Goal: Task Accomplishment & Management: Use online tool/utility

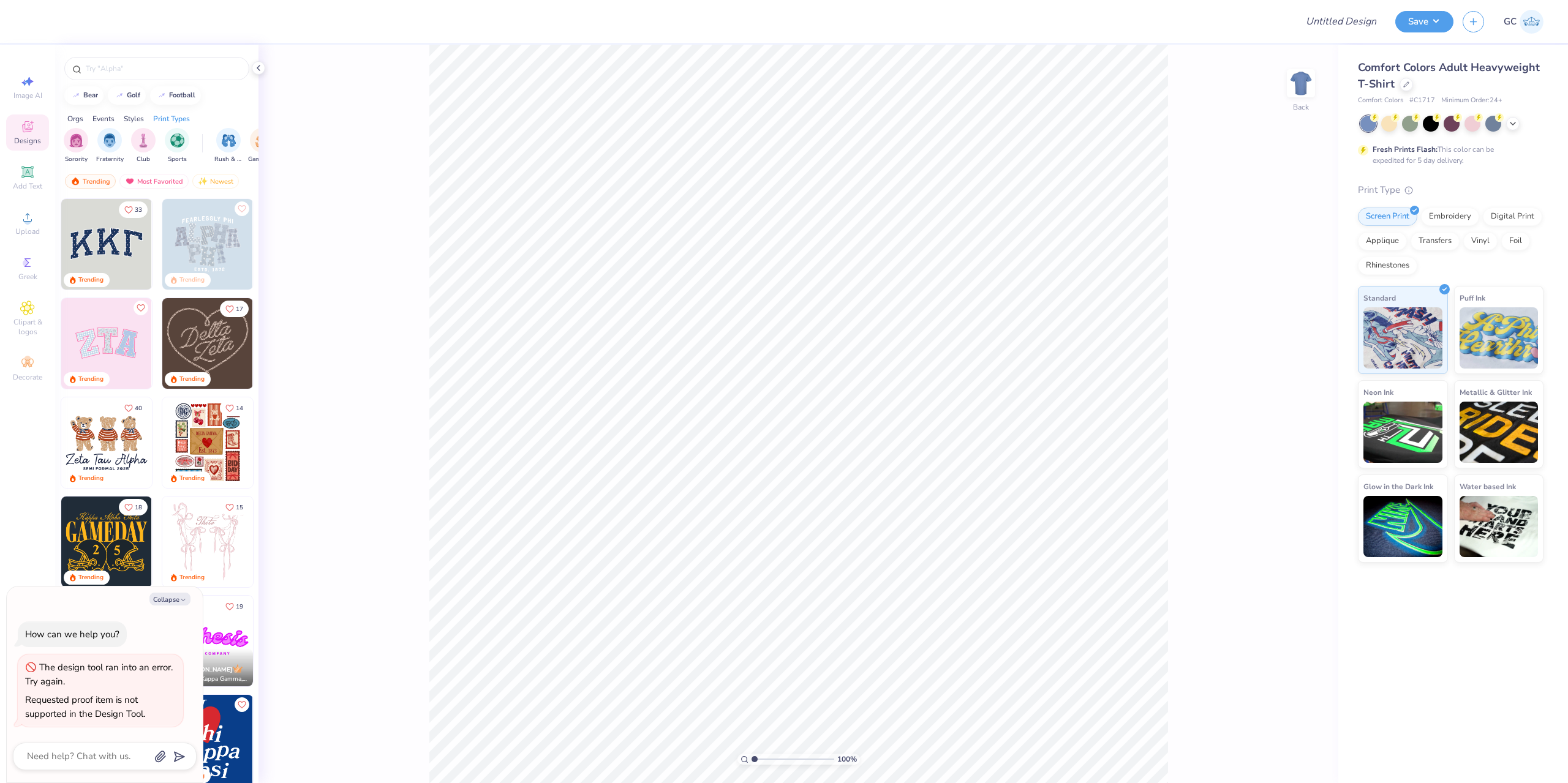
type textarea "x"
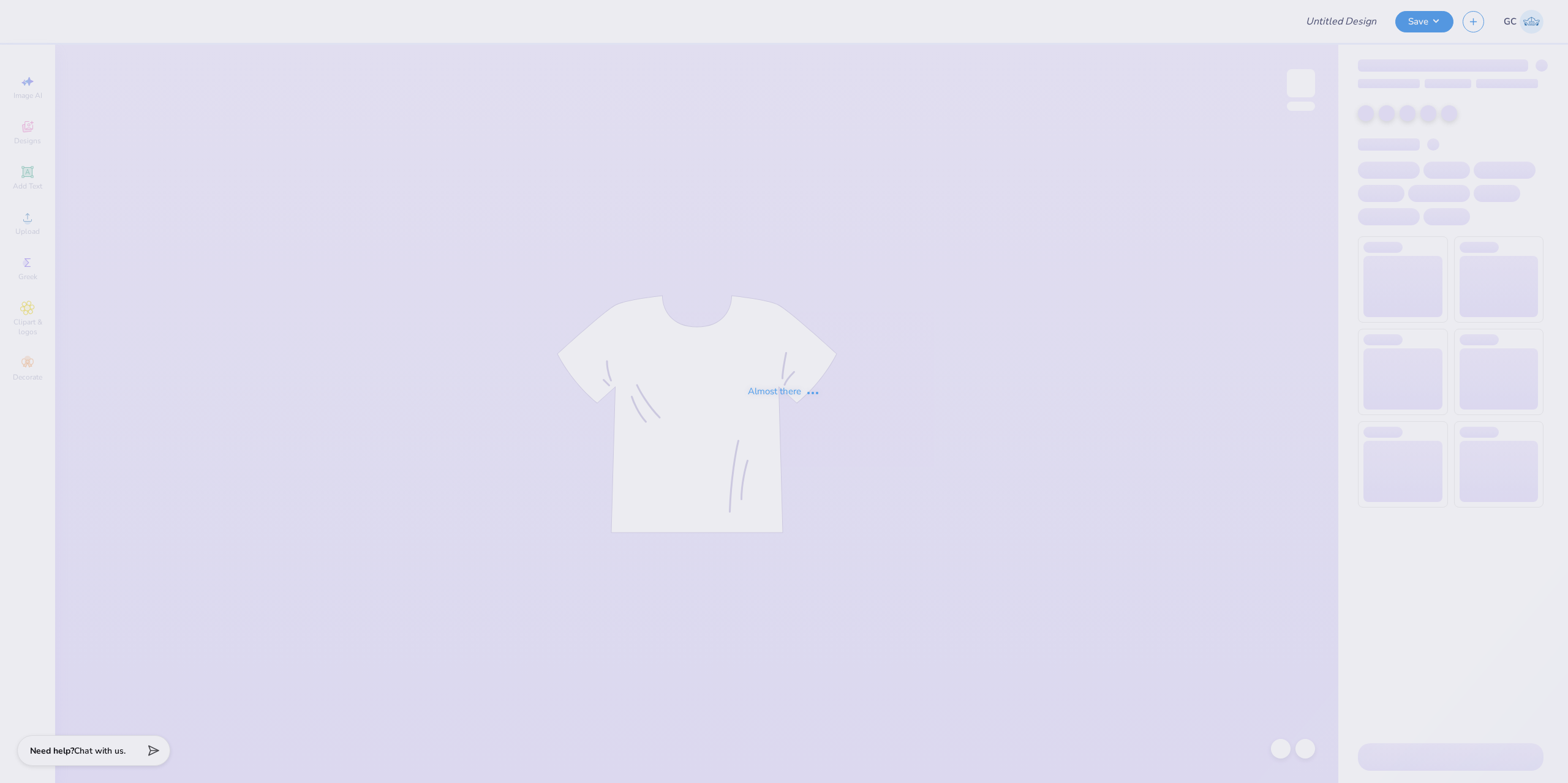
type input "SDT CRUSH HAT"
type input "120"
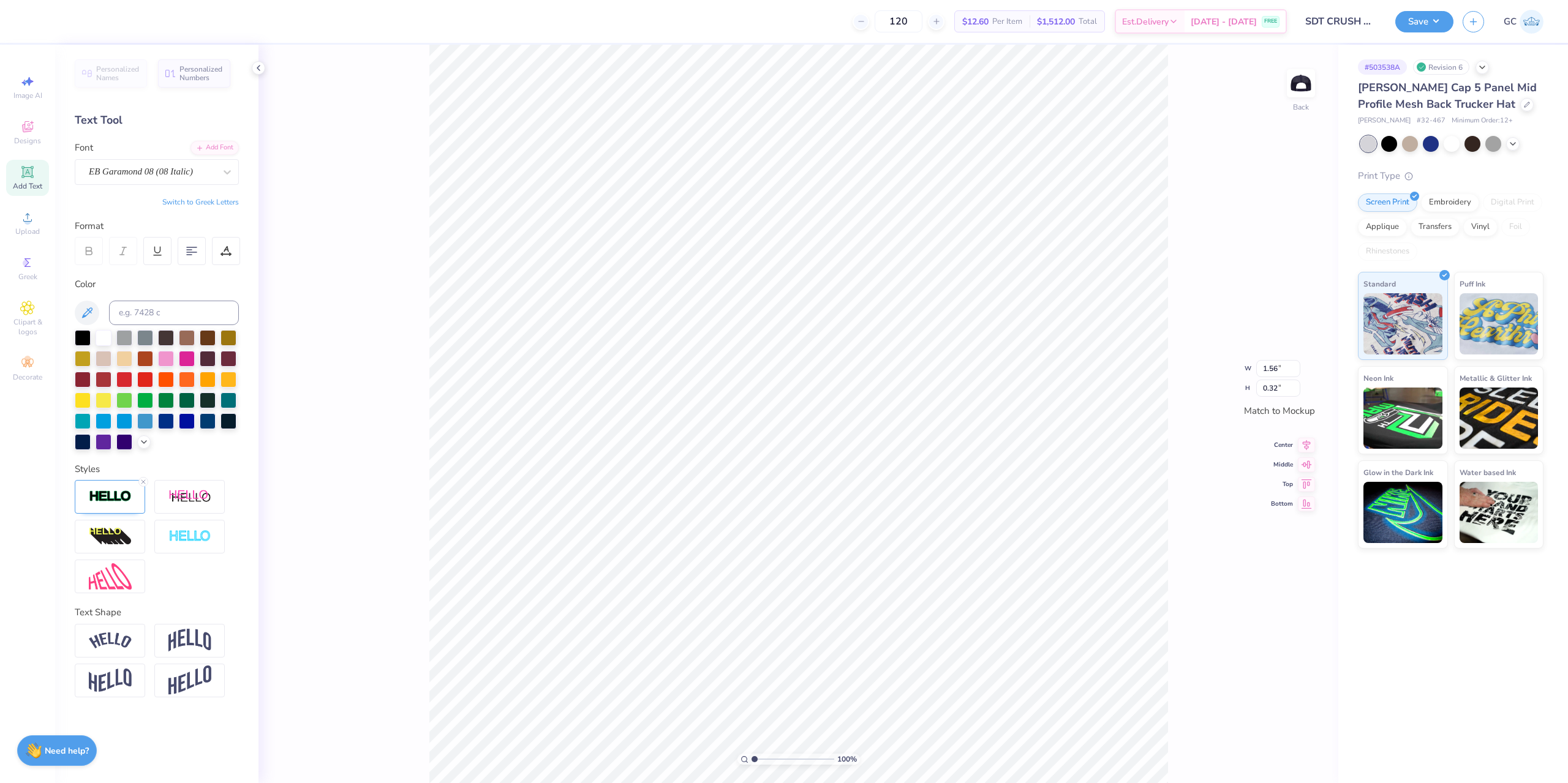
type input "1.56"
type input "0.32"
click at [76, 248] on div at bounding box center [89, 251] width 28 height 28
click at [100, 486] on div at bounding box center [110, 496] width 70 height 34
type input "1.22152498603933"
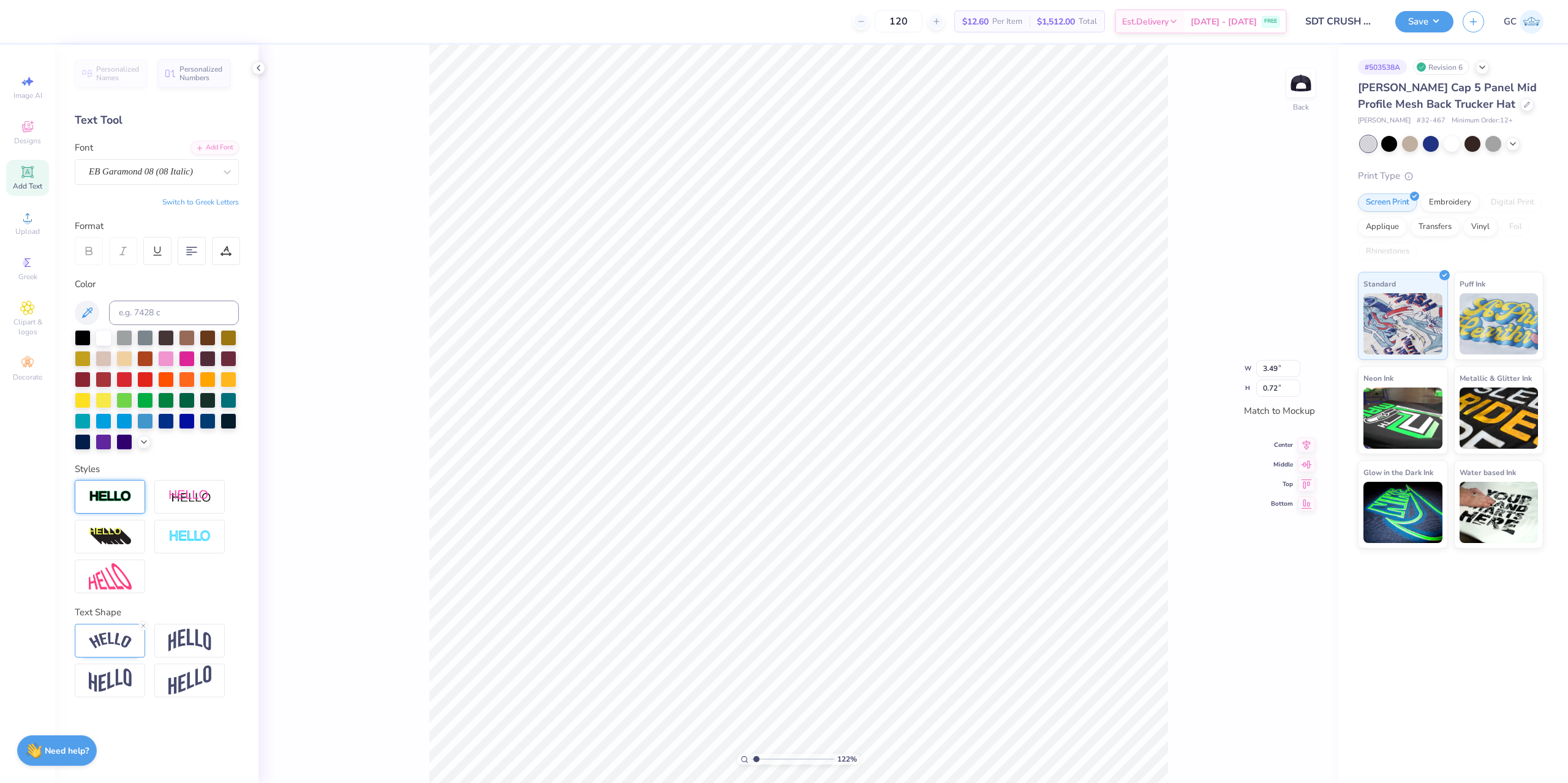
type input "3.50"
type input "0.73"
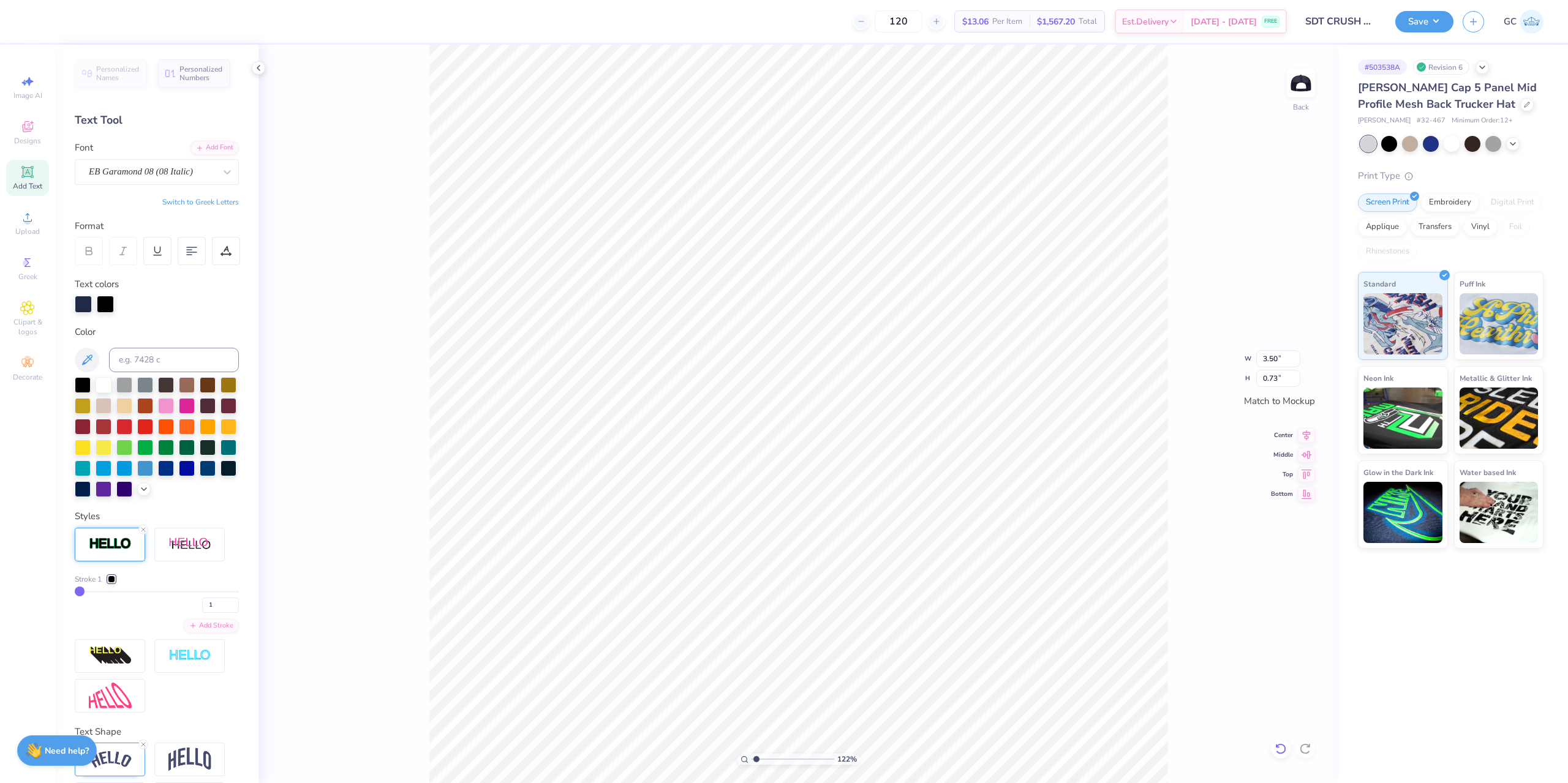
click at [1279, 751] on icon at bounding box center [1281, 749] width 12 height 12
click at [105, 304] on div at bounding box center [105, 303] width 17 height 17
type input "1.22152498603933"
click at [143, 349] on input at bounding box center [174, 360] width 130 height 25
type input "533"
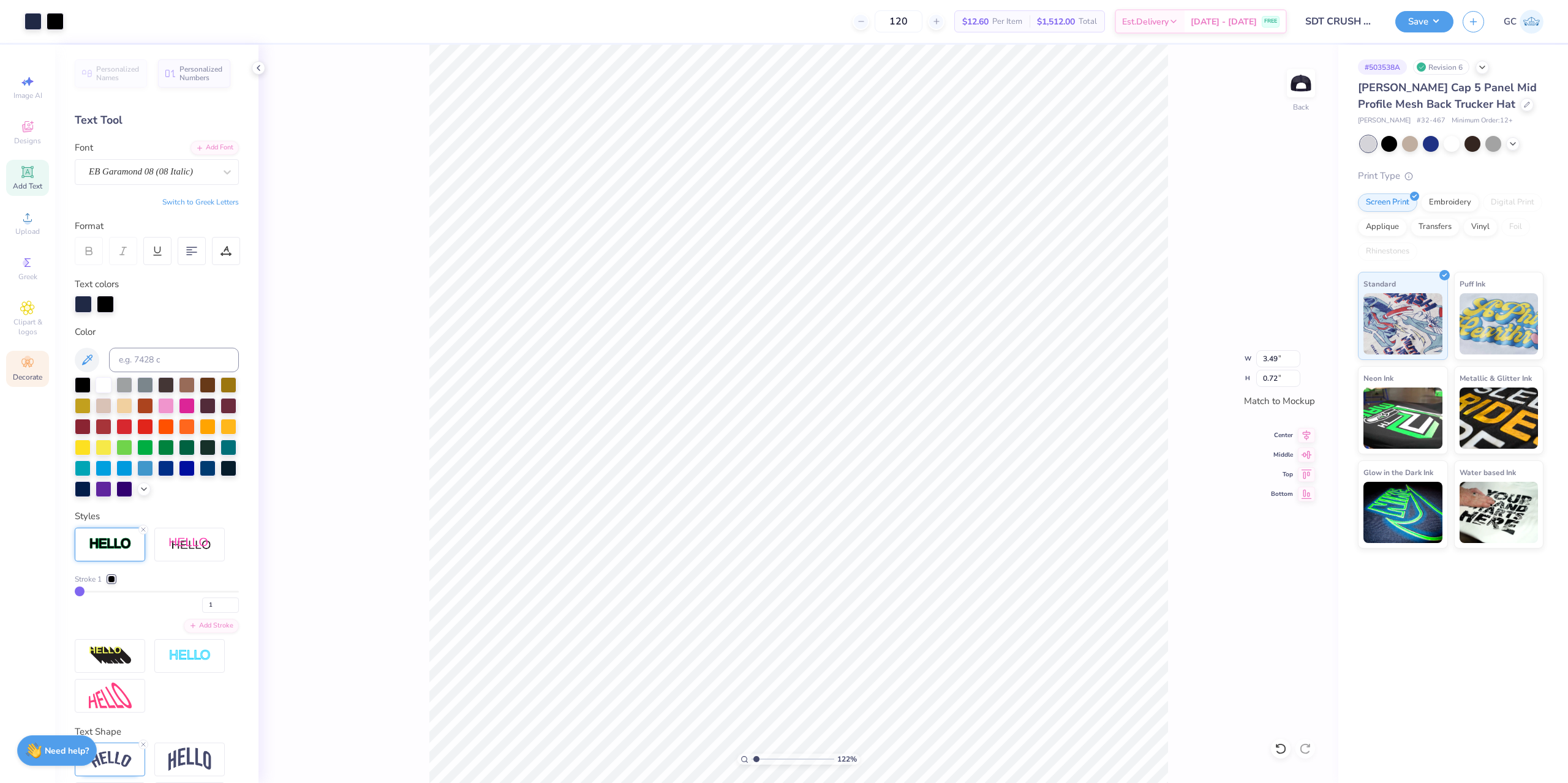
type input "1.22152498603933"
type input "3.50"
type input "0.73"
click at [108, 551] on img at bounding box center [110, 544] width 43 height 14
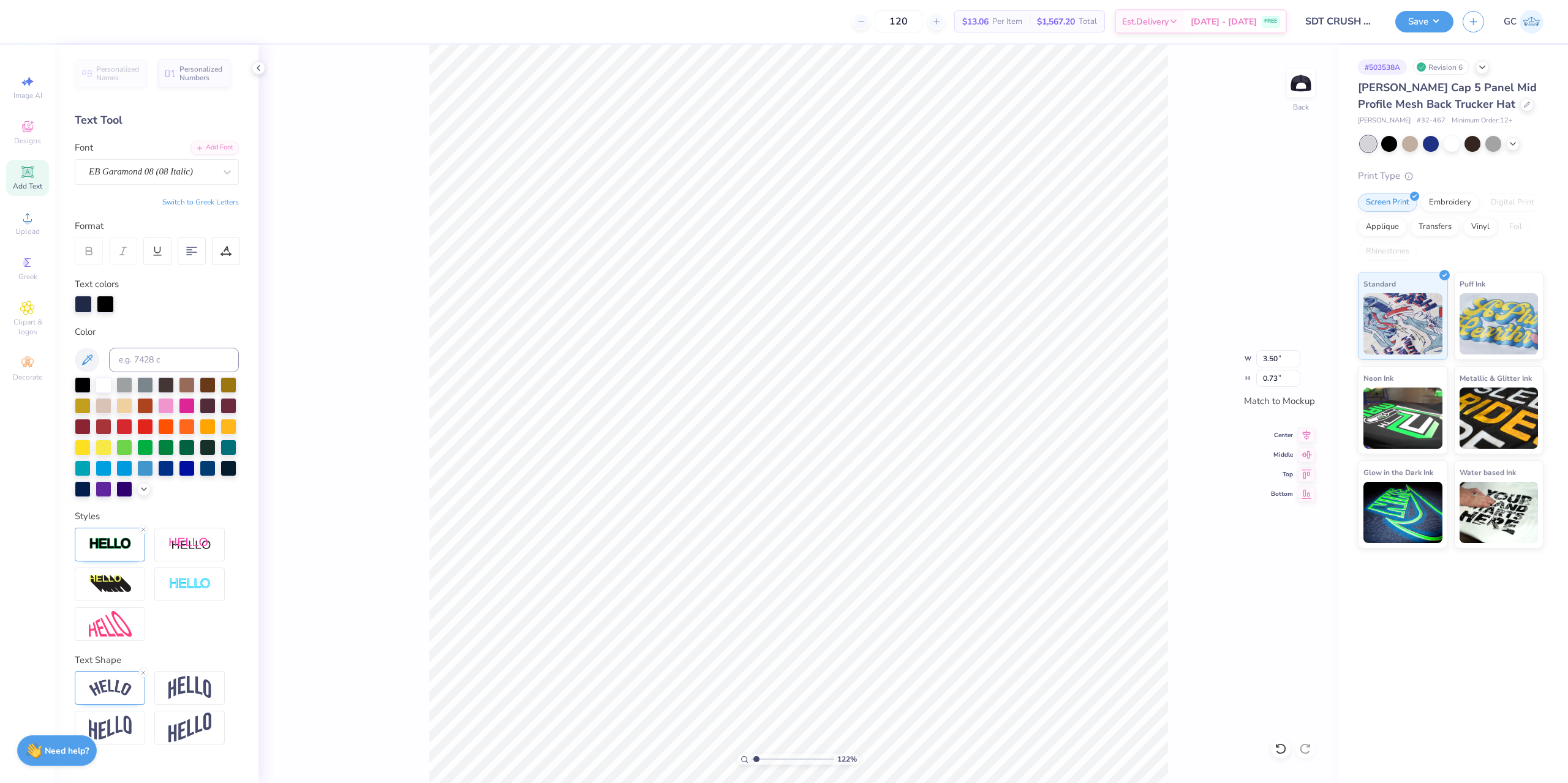
click at [110, 543] on img at bounding box center [110, 544] width 43 height 14
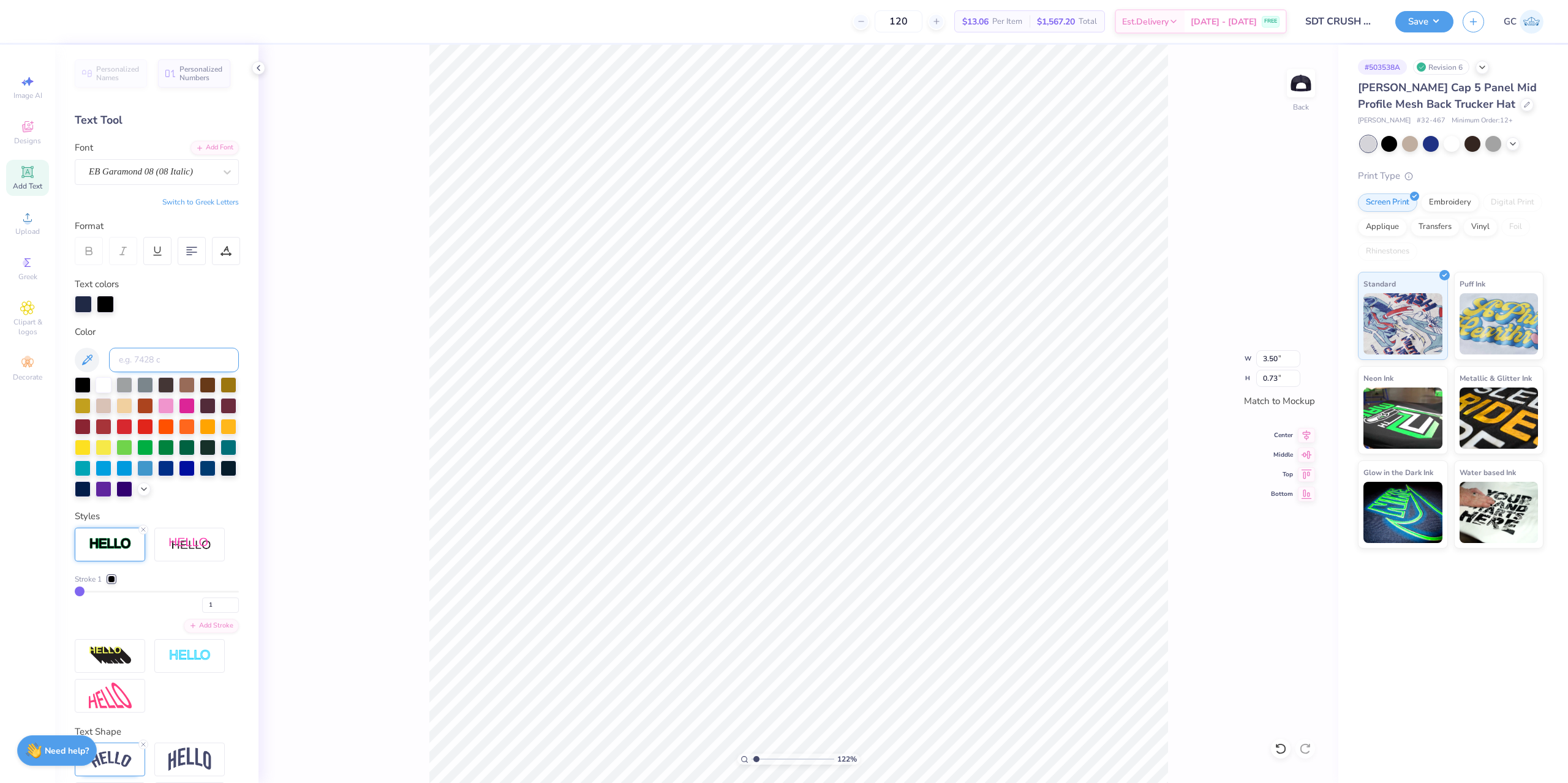
click at [146, 357] on input at bounding box center [174, 360] width 130 height 25
click at [108, 309] on div at bounding box center [105, 303] width 17 height 17
click at [337, 317] on div "122 % Back W 3.50 3.50 " H 0.73 0.73 " Match to Mockup Center Middle Top Bottom" at bounding box center [798, 414] width 1079 height 738
click at [63, 25] on div at bounding box center [55, 20] width 17 height 17
type input "1.22152498603933"
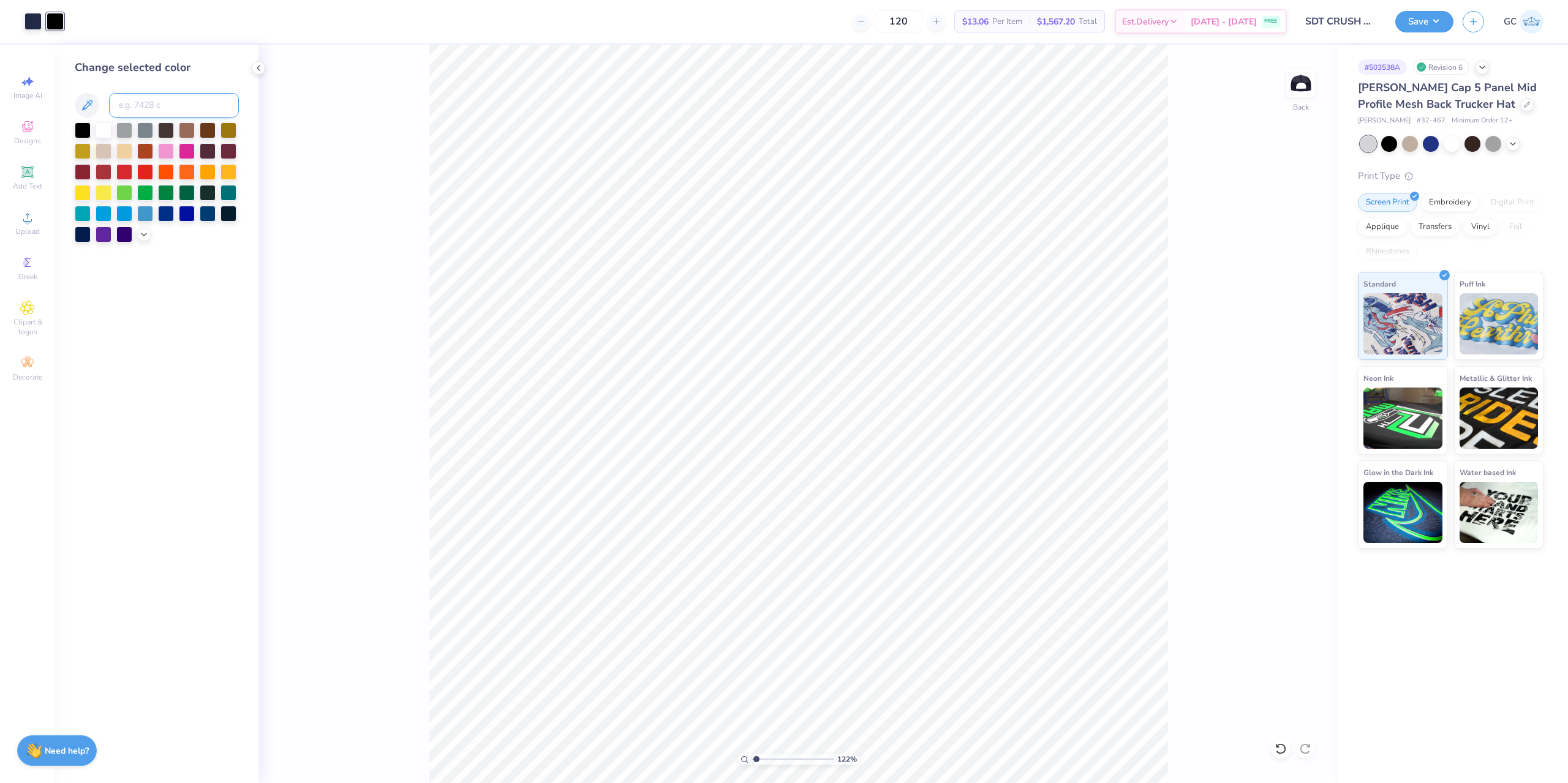
click at [164, 95] on input at bounding box center [174, 105] width 130 height 25
type input "533"
type input "1.22152498603933"
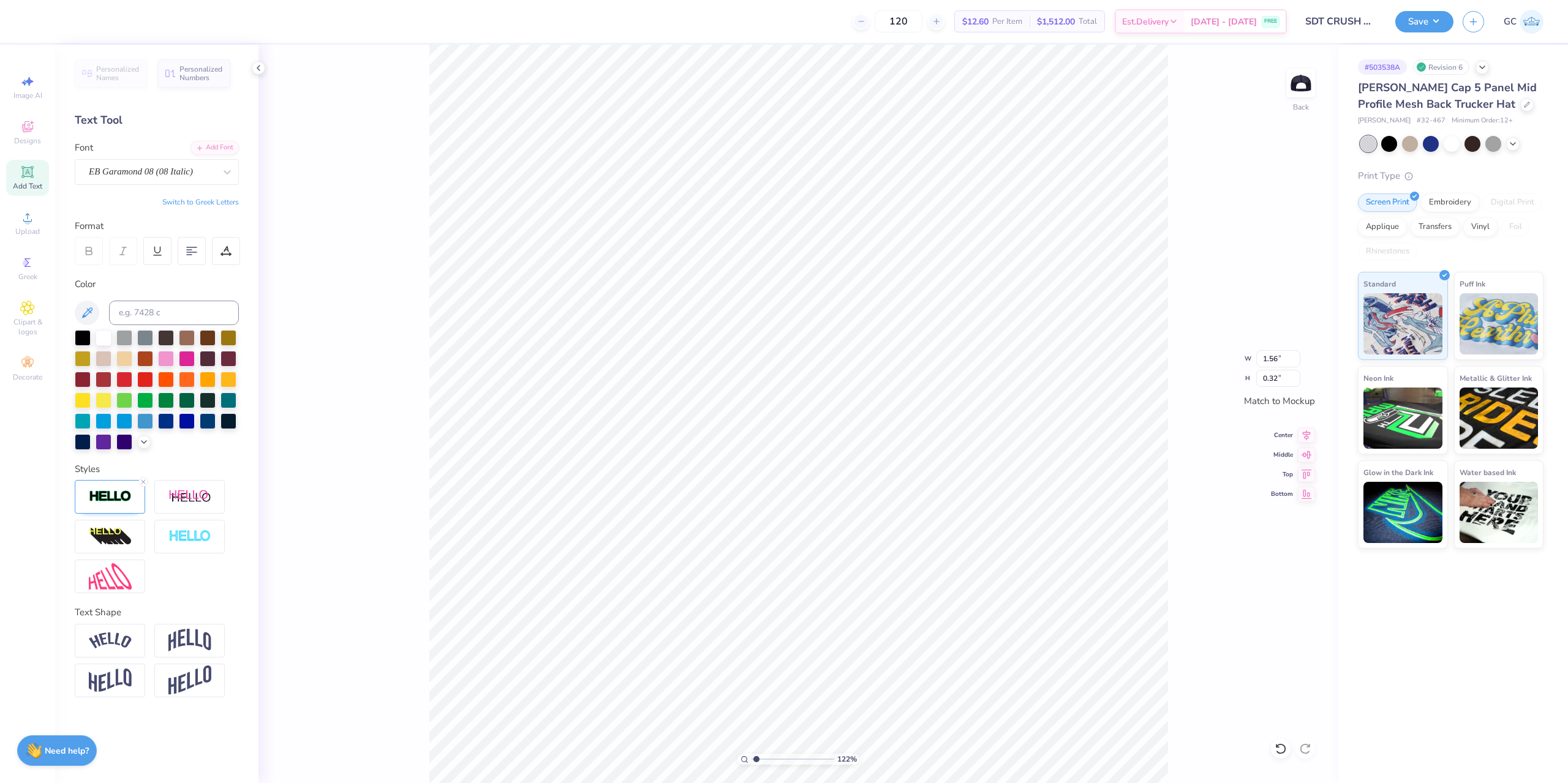
click at [109, 488] on div at bounding box center [110, 496] width 70 height 34
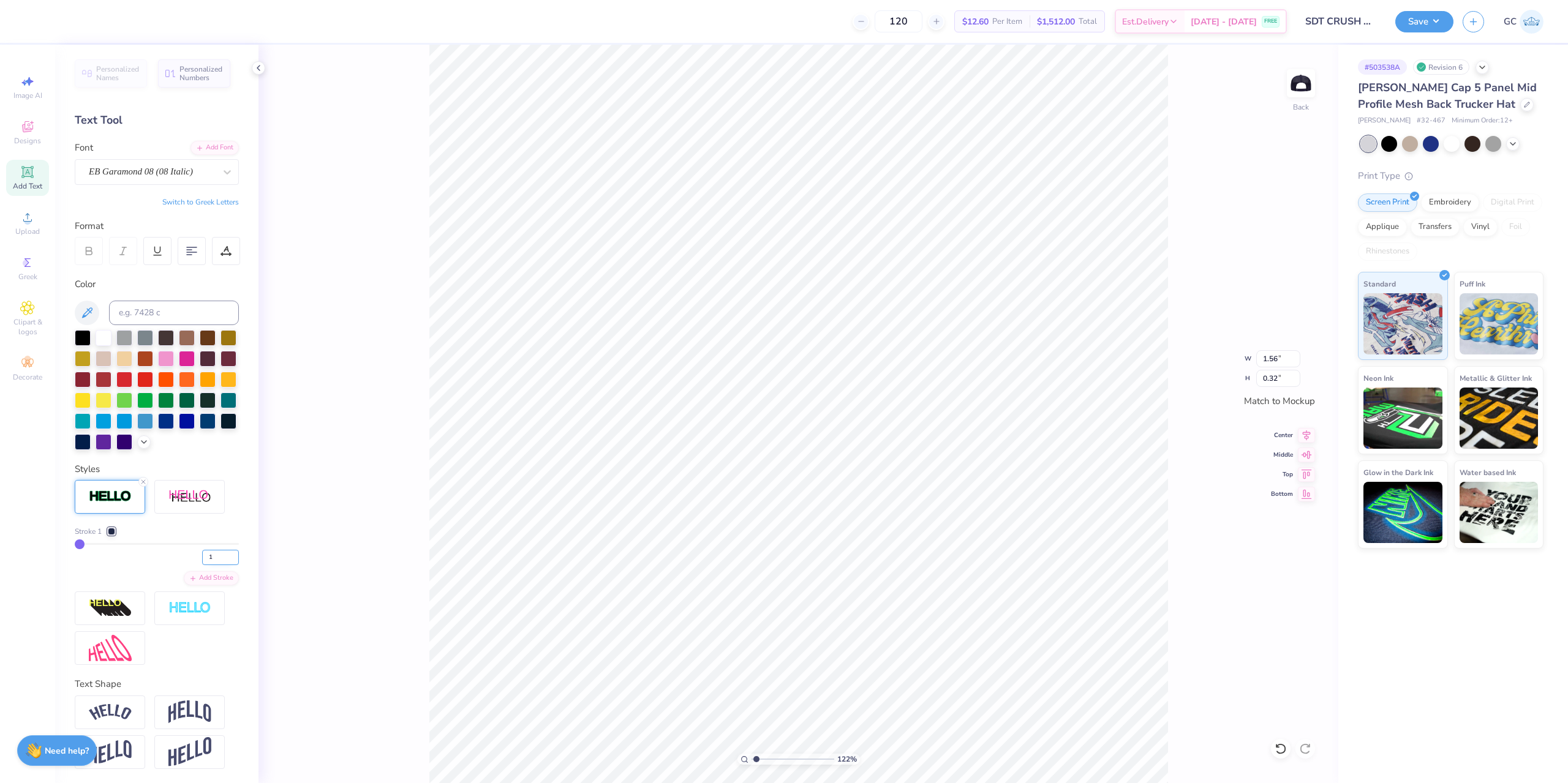
click at [202, 565] on input "1" at bounding box center [220, 557] width 37 height 15
type input "2"
type input "1.22152498603933"
type input "1.57"
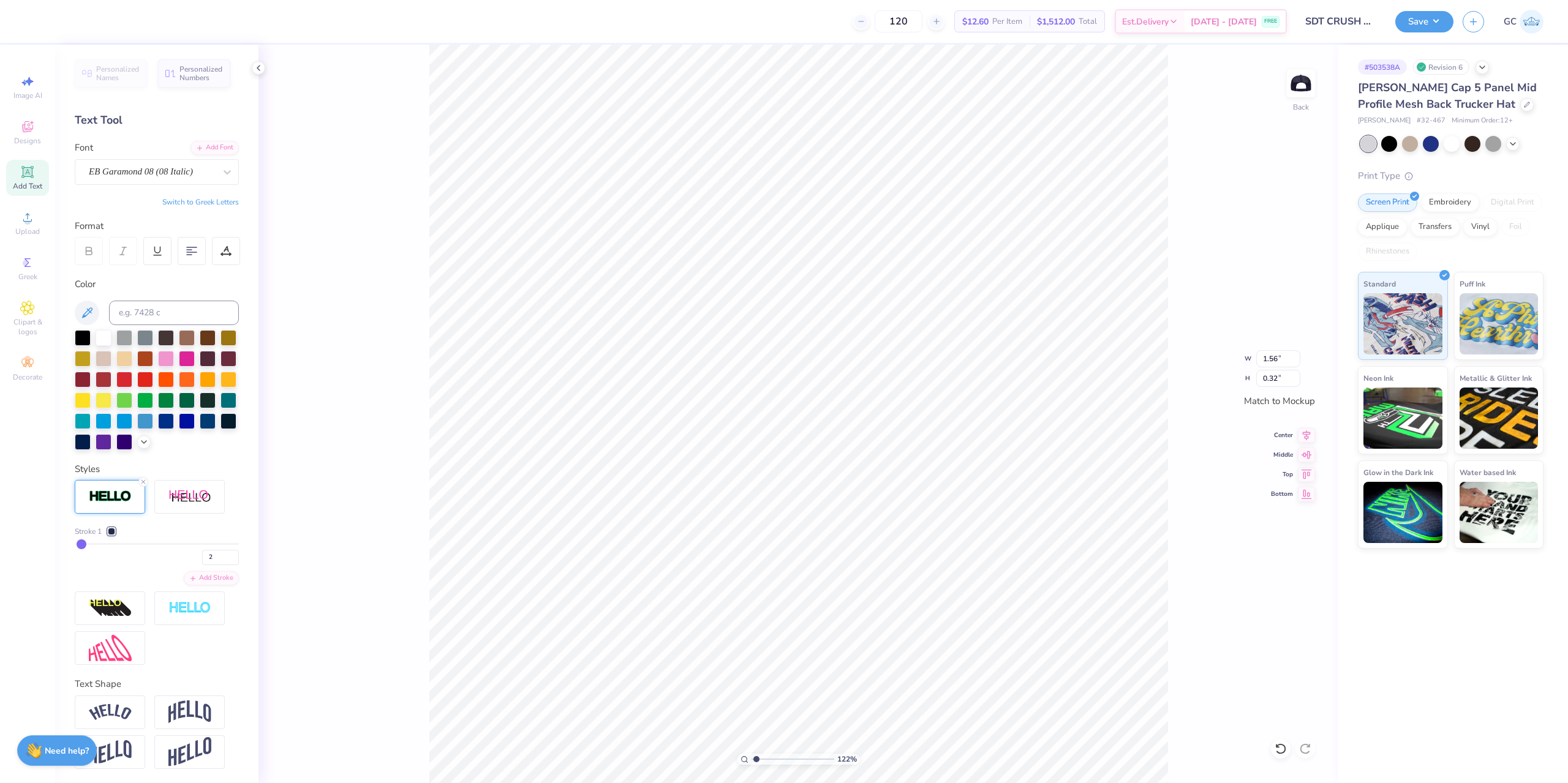
type input "0.33"
type input "1.22152498603933"
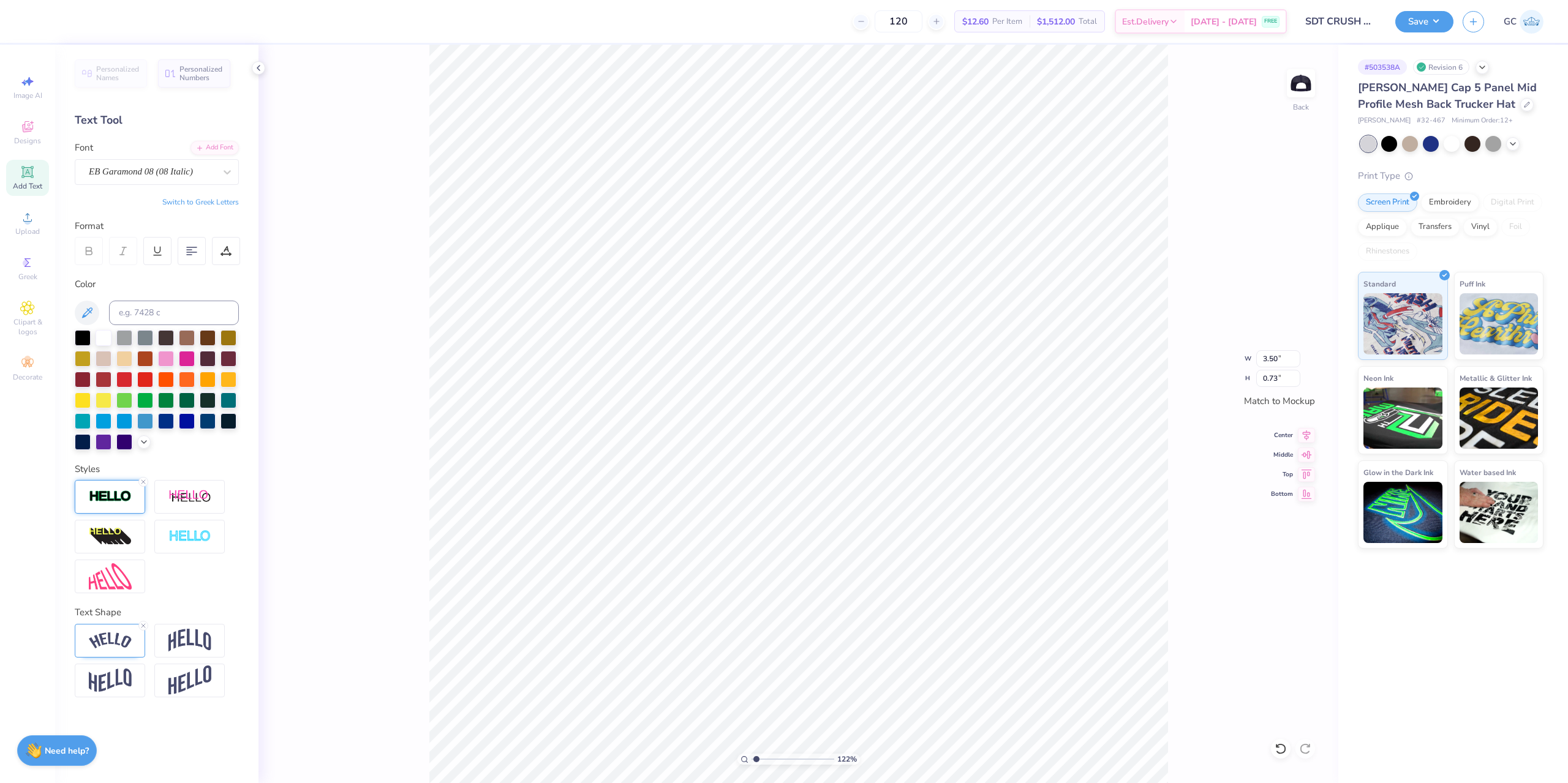
click at [116, 488] on div at bounding box center [110, 496] width 70 height 34
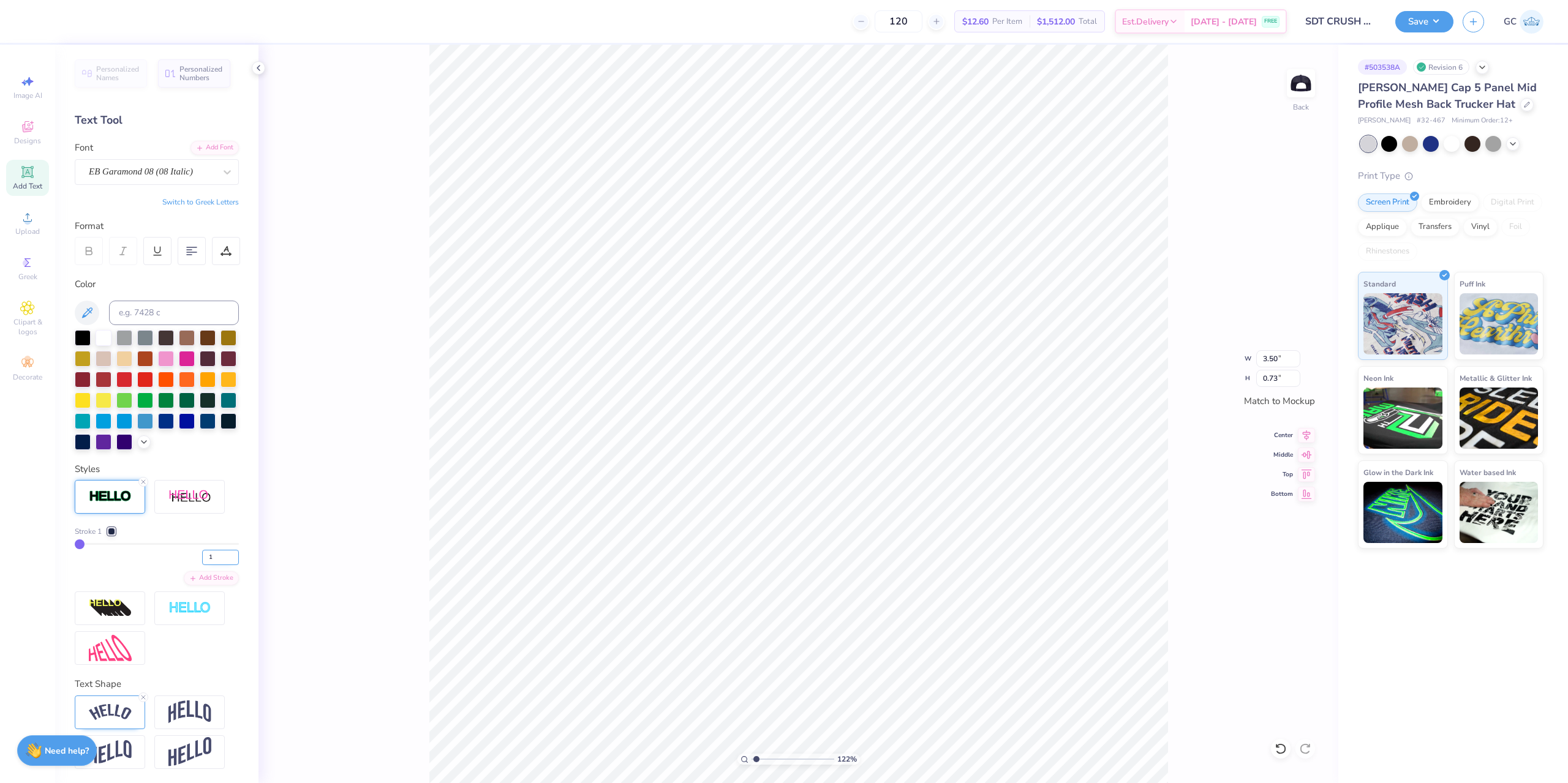
drag, startPoint x: 208, startPoint y: 575, endPoint x: 201, endPoint y: 576, distance: 7.1
click at [202, 565] on input "1" at bounding box center [220, 557] width 37 height 15
type input "2"
type input "1.22152498603933"
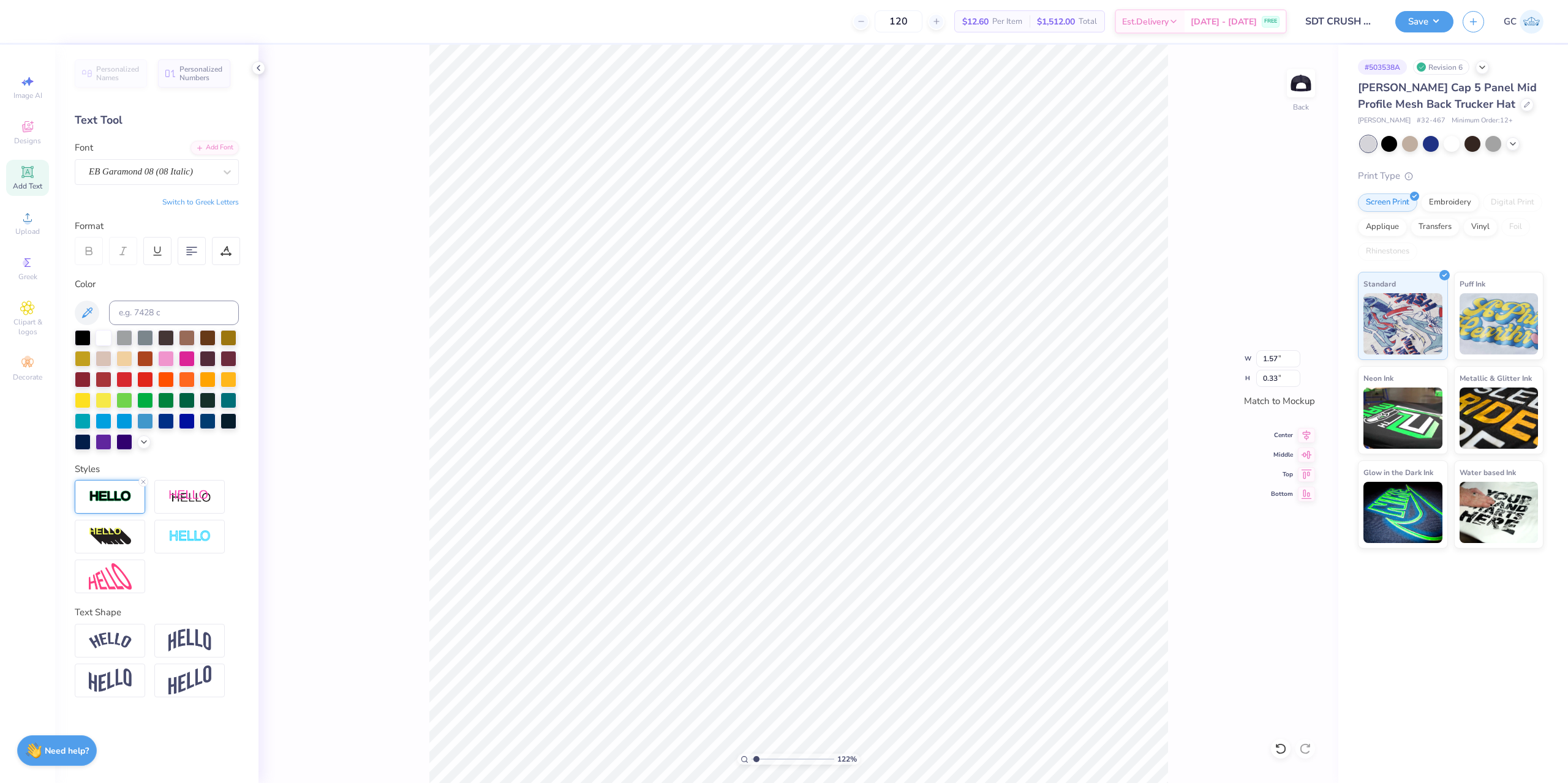
click at [111, 490] on img at bounding box center [110, 496] width 43 height 14
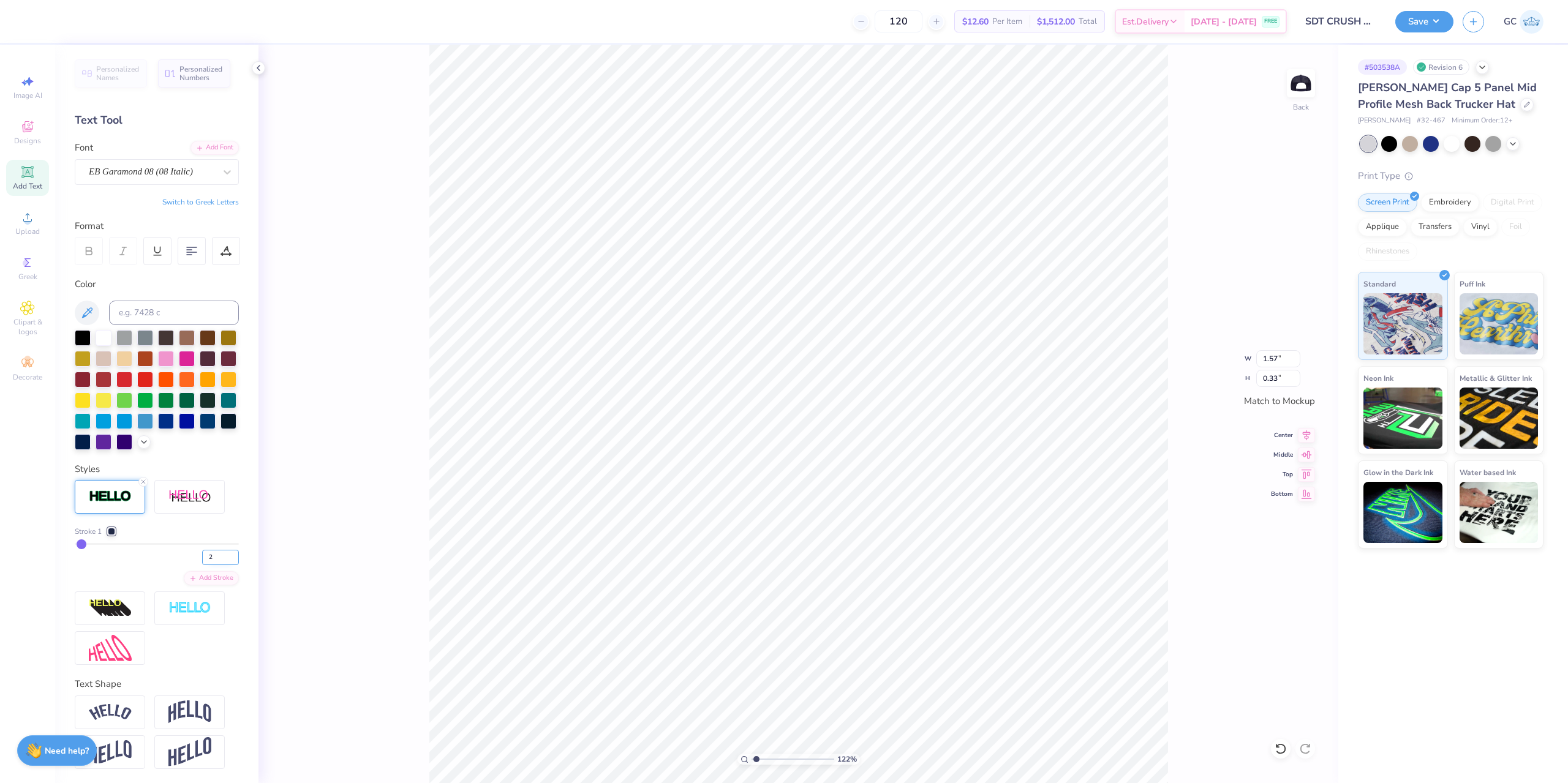
drag, startPoint x: 207, startPoint y: 579, endPoint x: 198, endPoint y: 579, distance: 9.0
click at [202, 565] on input "2" at bounding box center [220, 557] width 37 height 15
type input "3"
type input "1.22152498603933"
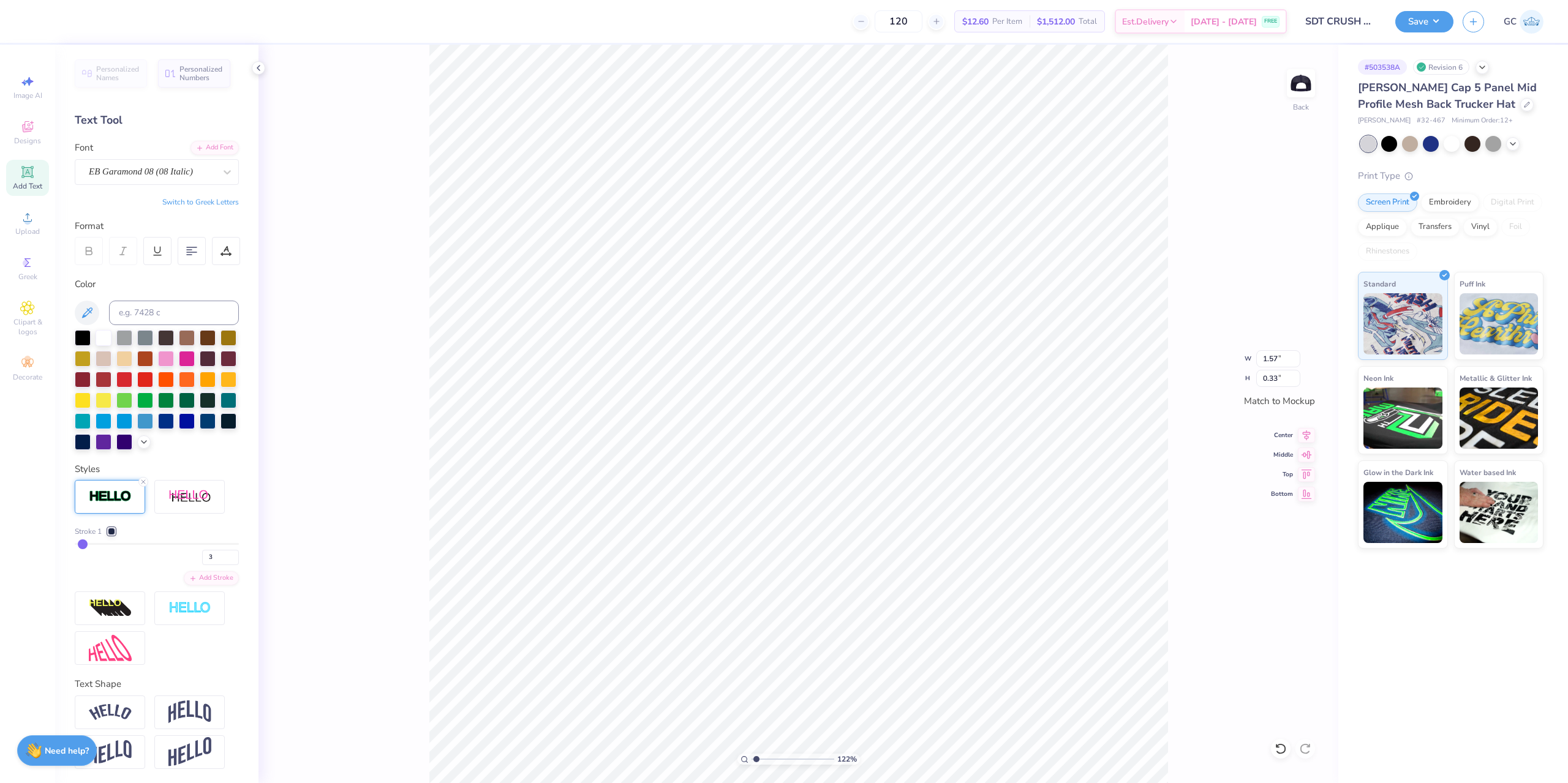
type input "0.34"
click at [865, 576] on li "Group" at bounding box center [862, 572] width 96 height 24
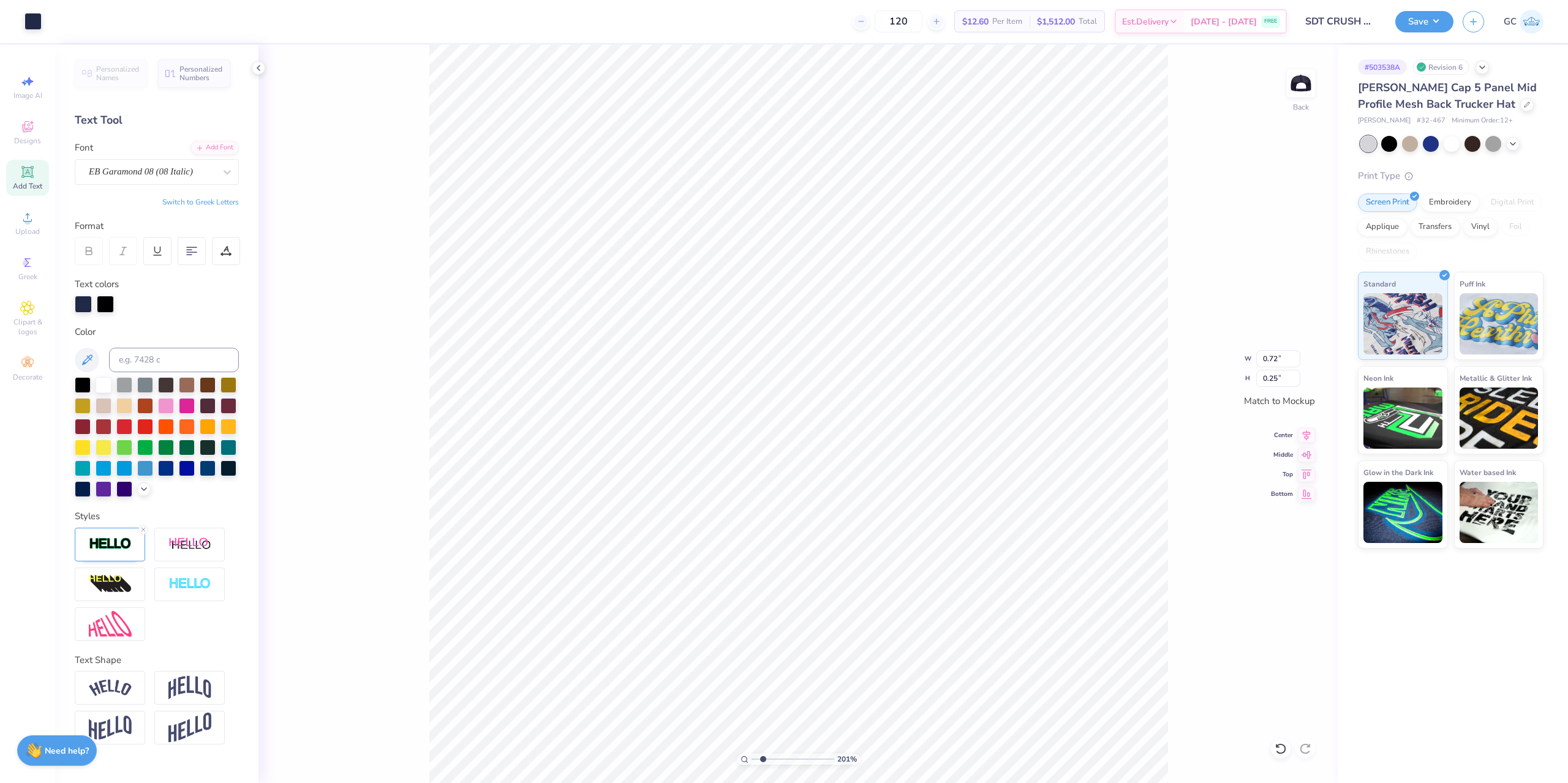
type input "2.01445811466782"
type input "0.73"
type input "0.26"
type input "2.01445811466782"
type input "0.63"
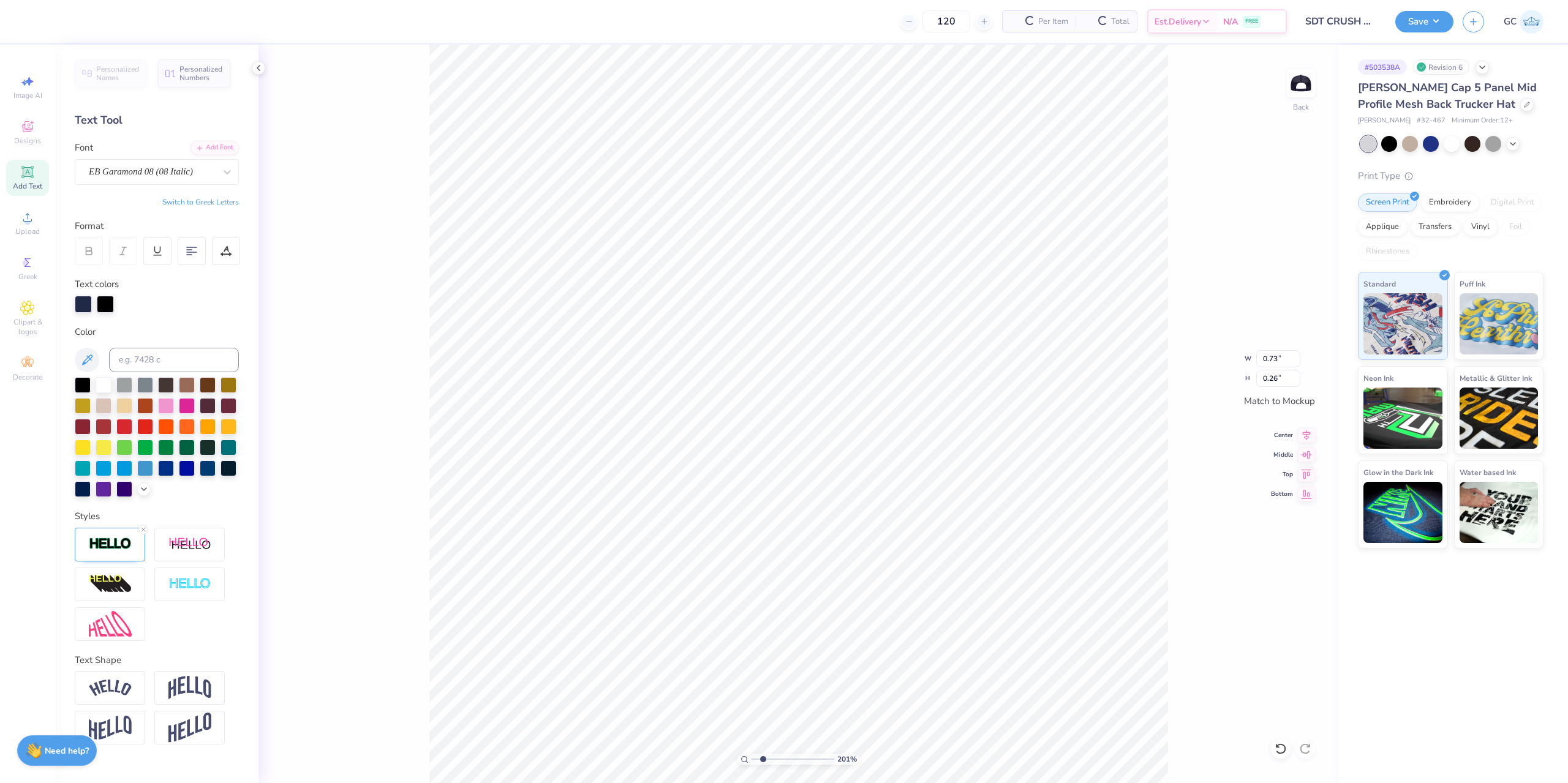
type input "0.21"
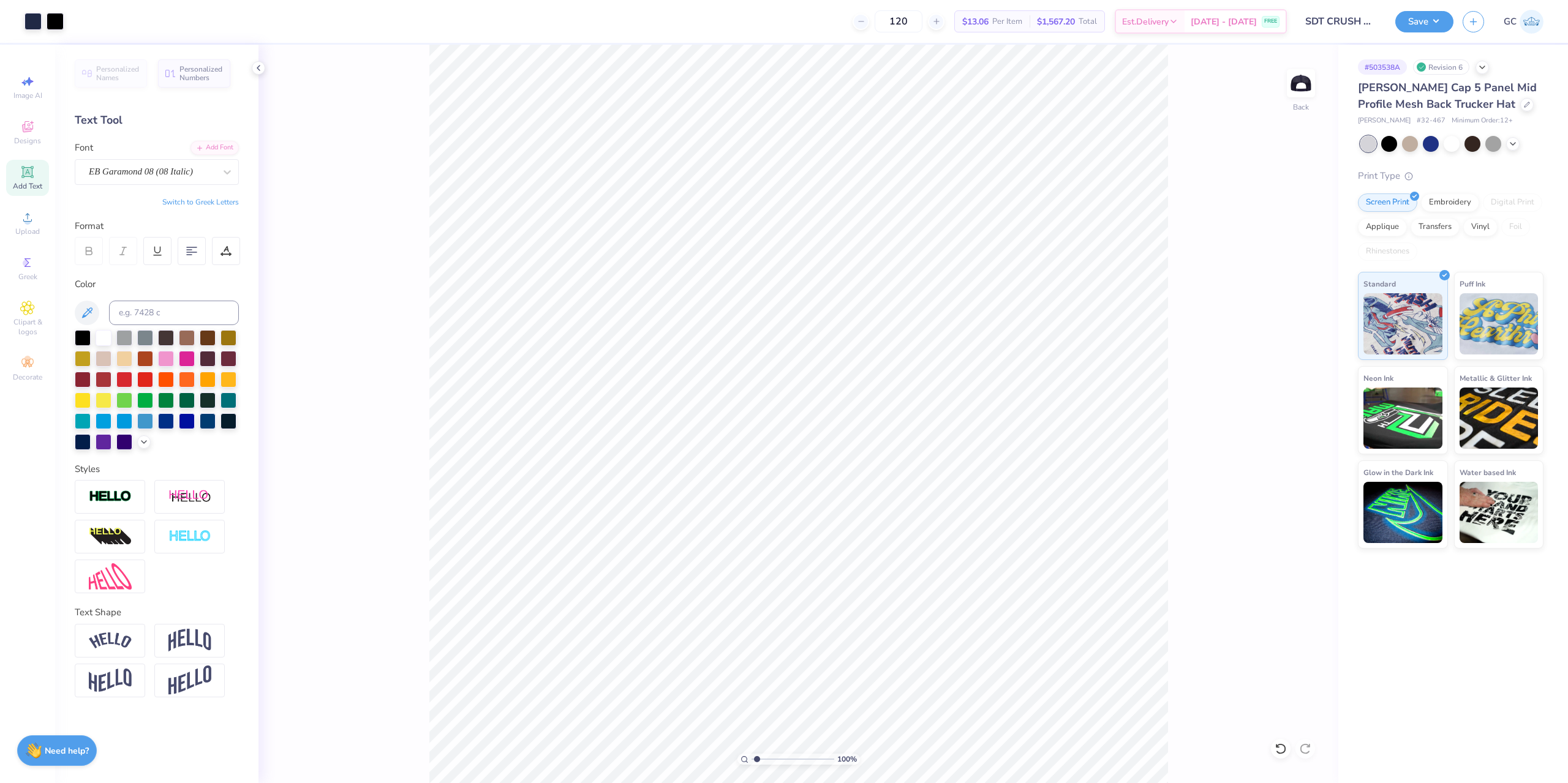
type input "1"
click at [1428, 30] on button "Save" at bounding box center [1424, 20] width 58 height 22
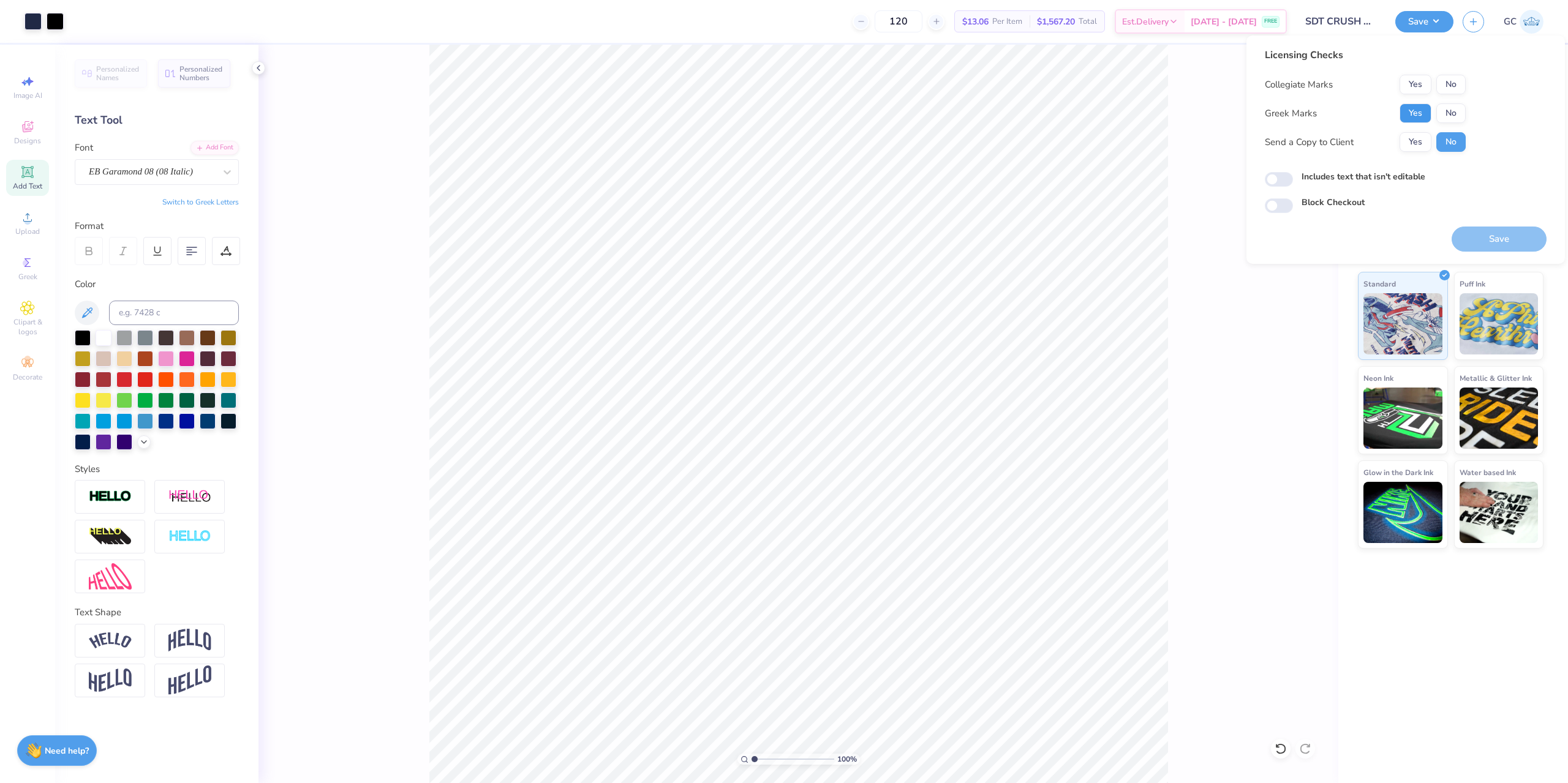
click at [1425, 113] on button "Yes" at bounding box center [1415, 113] width 32 height 20
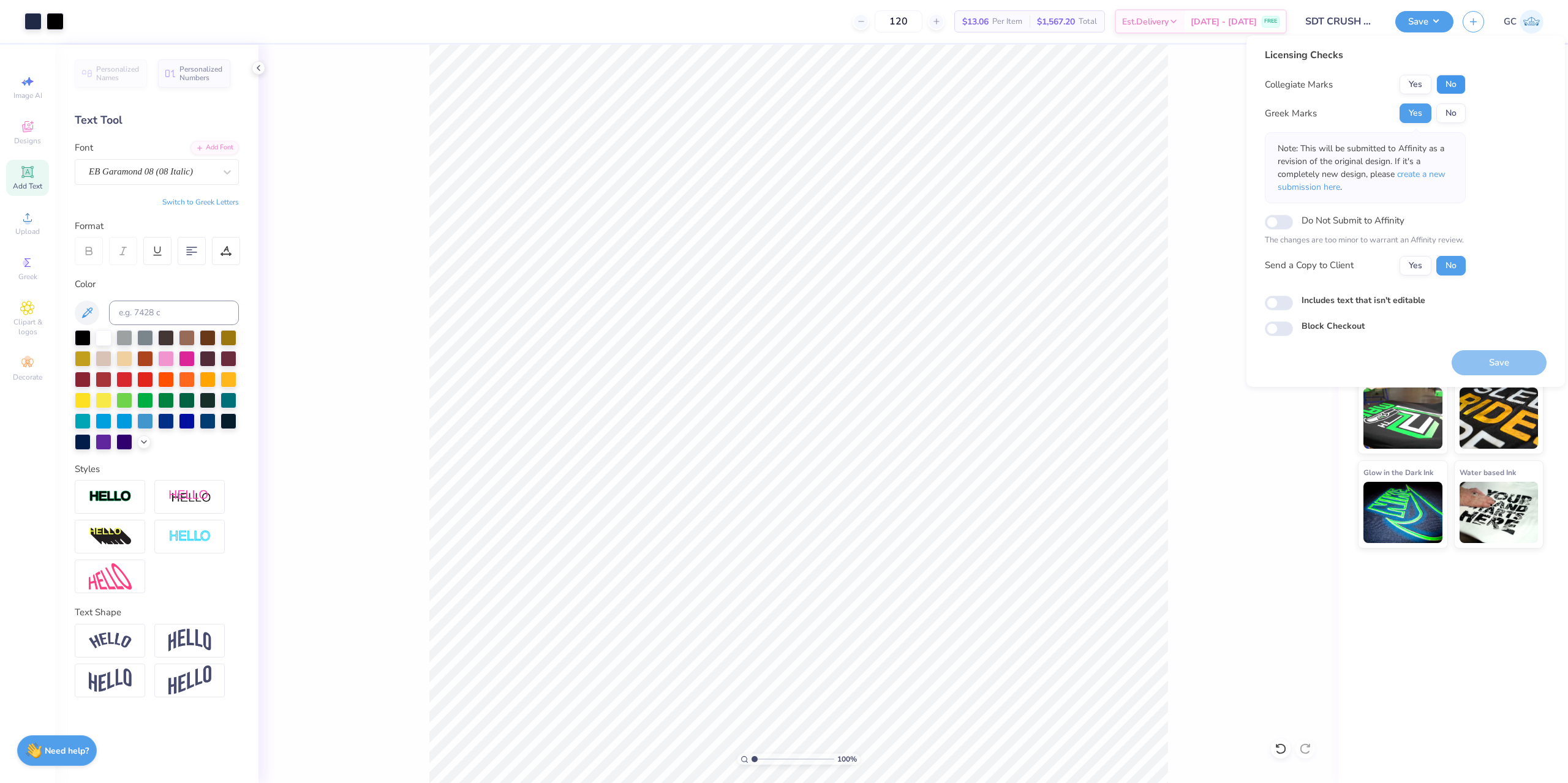
click at [1449, 85] on button "No" at bounding box center [1451, 84] width 30 height 20
click at [1519, 365] on button "Save" at bounding box center [1498, 362] width 95 height 25
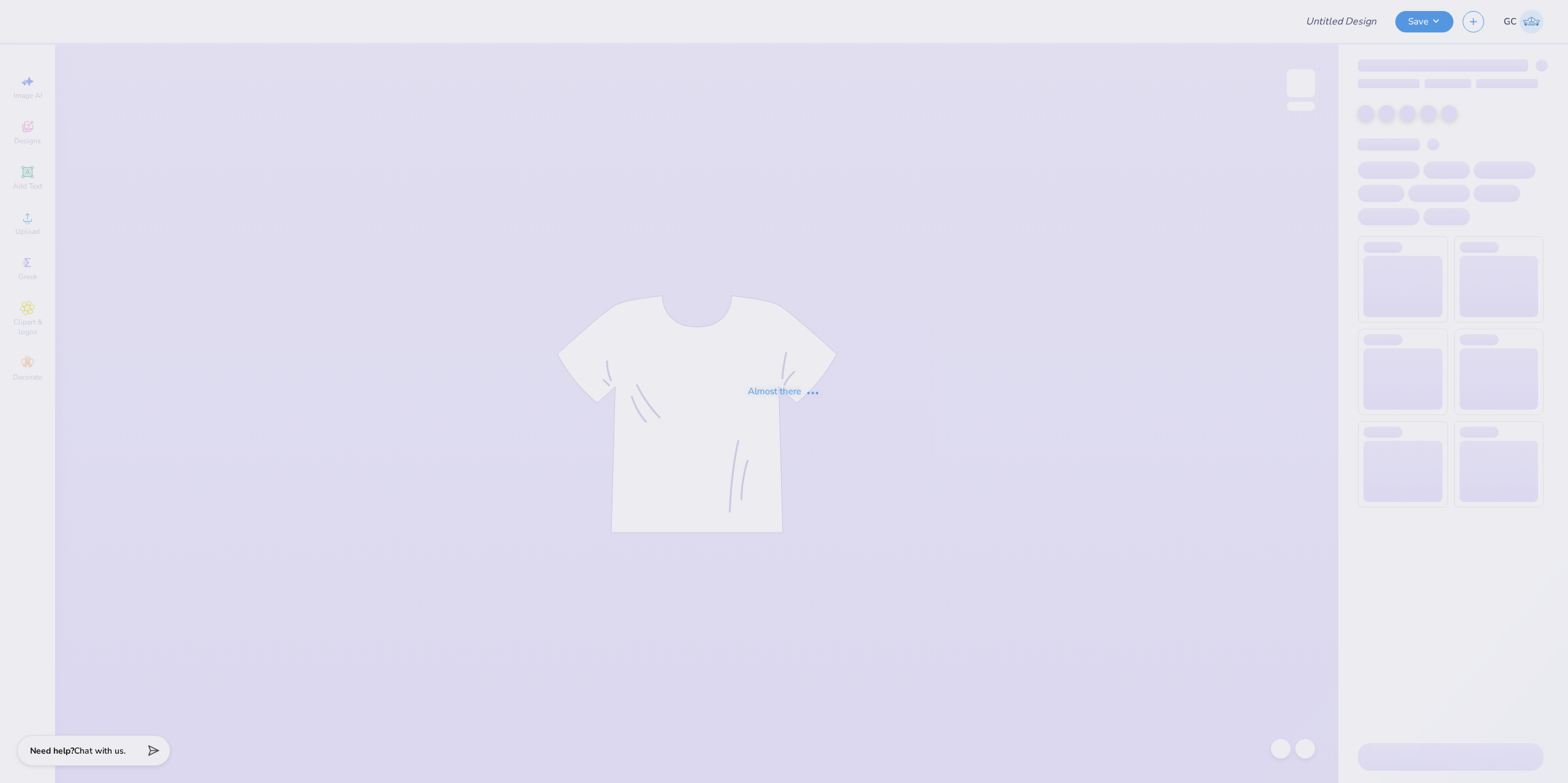
type input "SDT CRUSH HAT"
type input "120"
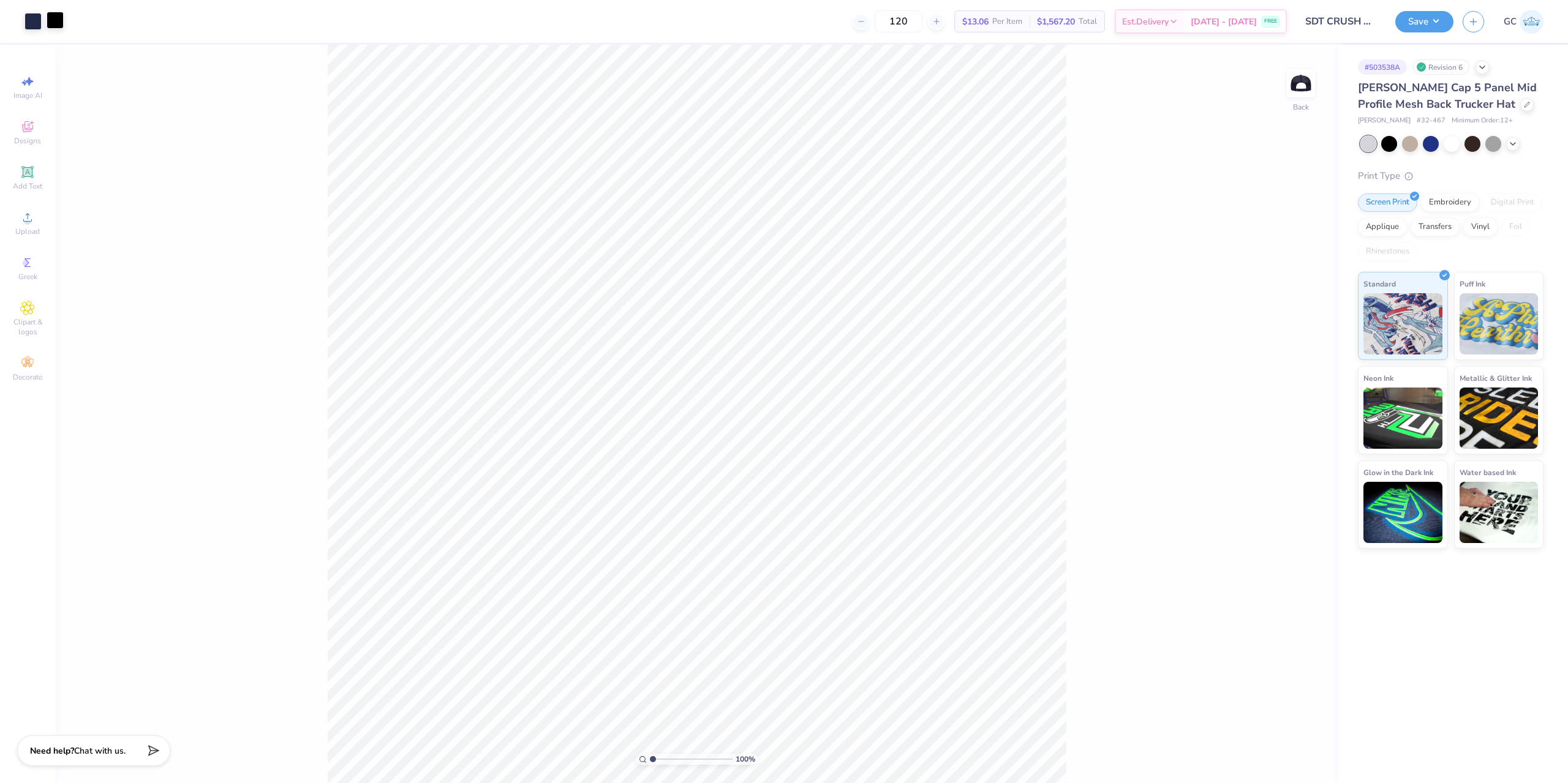
click at [53, 19] on div at bounding box center [55, 20] width 17 height 17
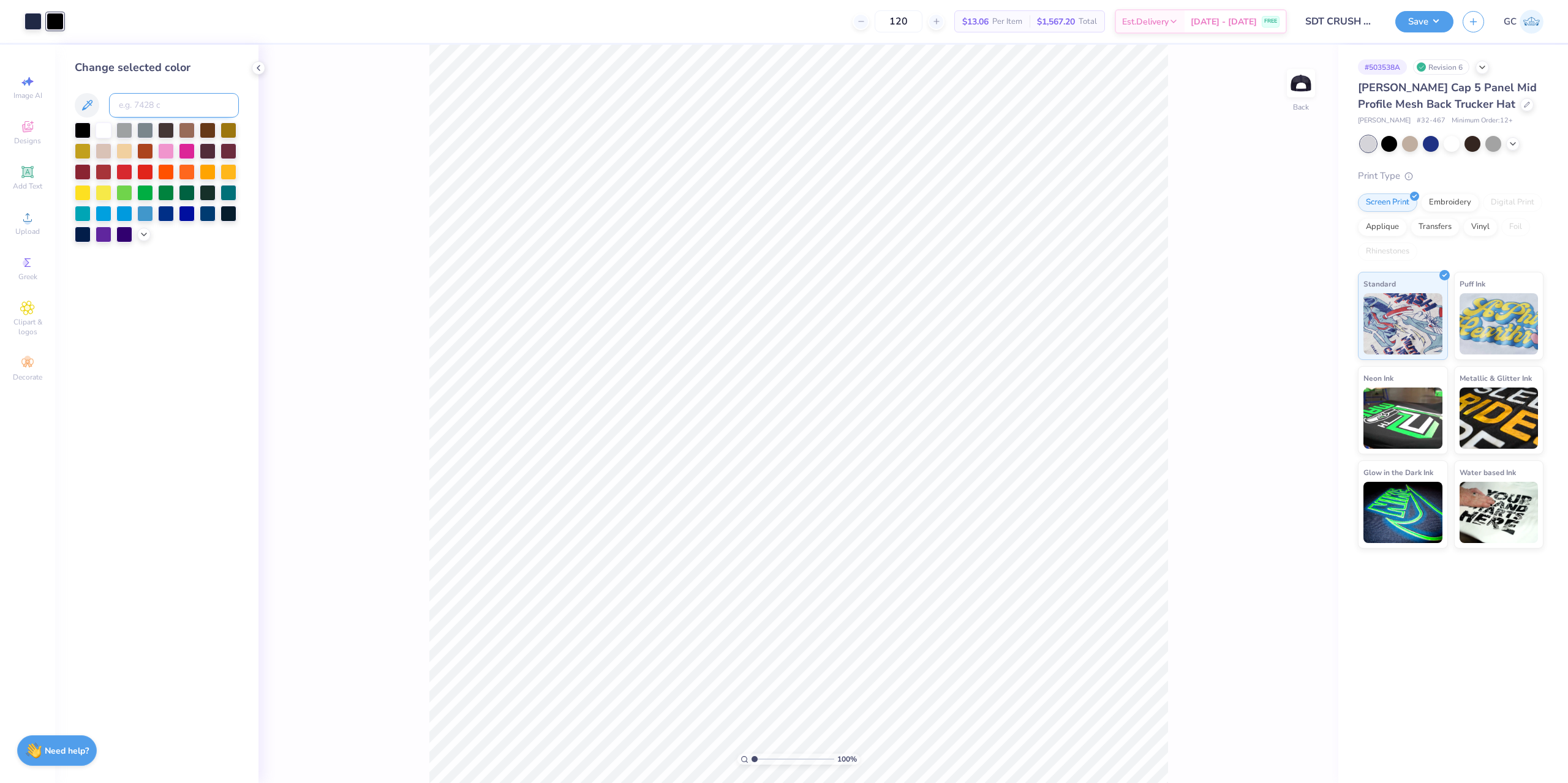
click at [150, 105] on input at bounding box center [174, 105] width 130 height 25
type input "533"
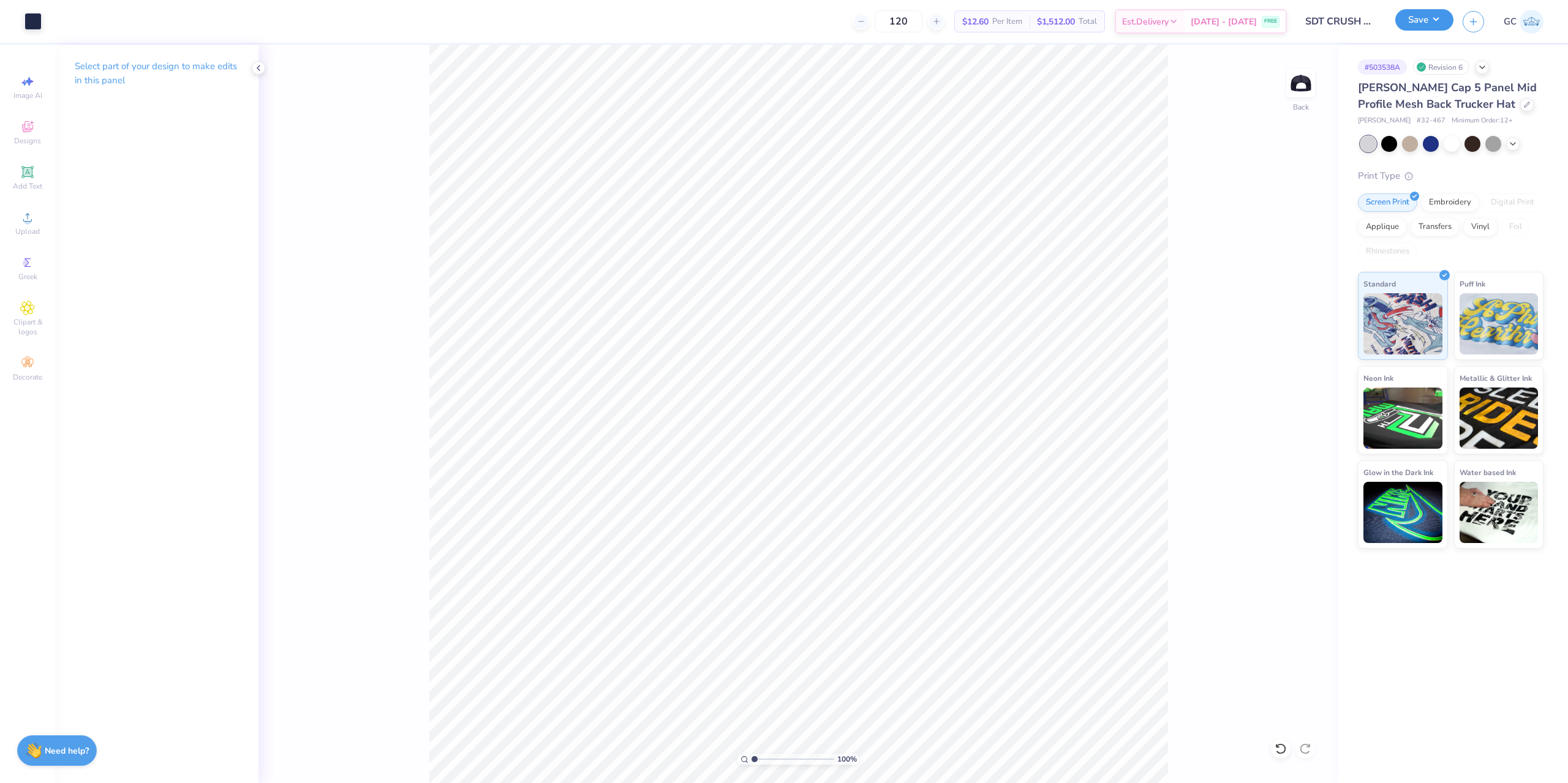
click at [1449, 21] on button "Save" at bounding box center [1424, 20] width 58 height 22
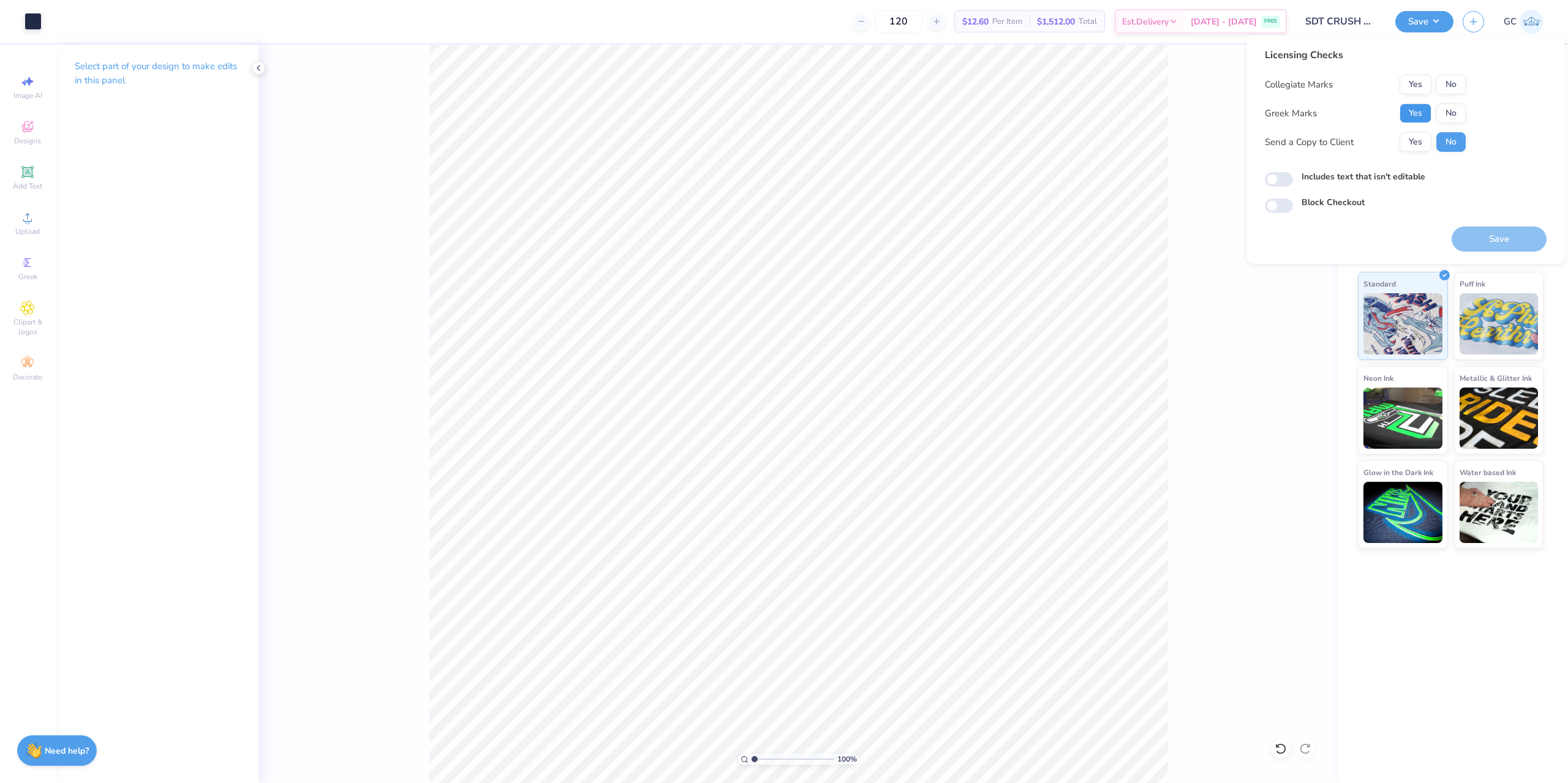
click at [1423, 117] on button "Yes" at bounding box center [1415, 113] width 32 height 20
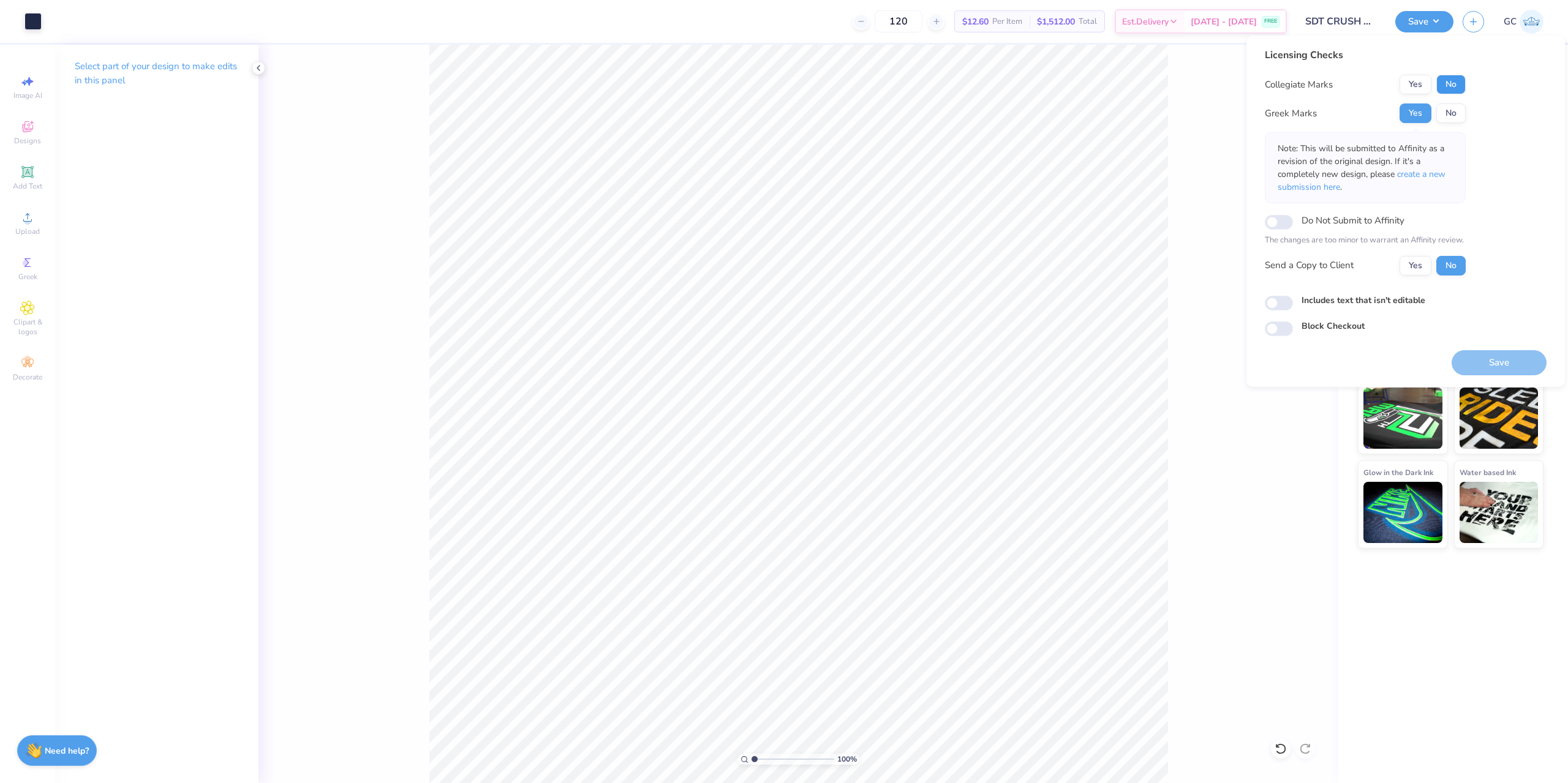
click at [1458, 79] on button "No" at bounding box center [1451, 84] width 30 height 20
click at [1509, 354] on button "Save" at bounding box center [1498, 362] width 95 height 25
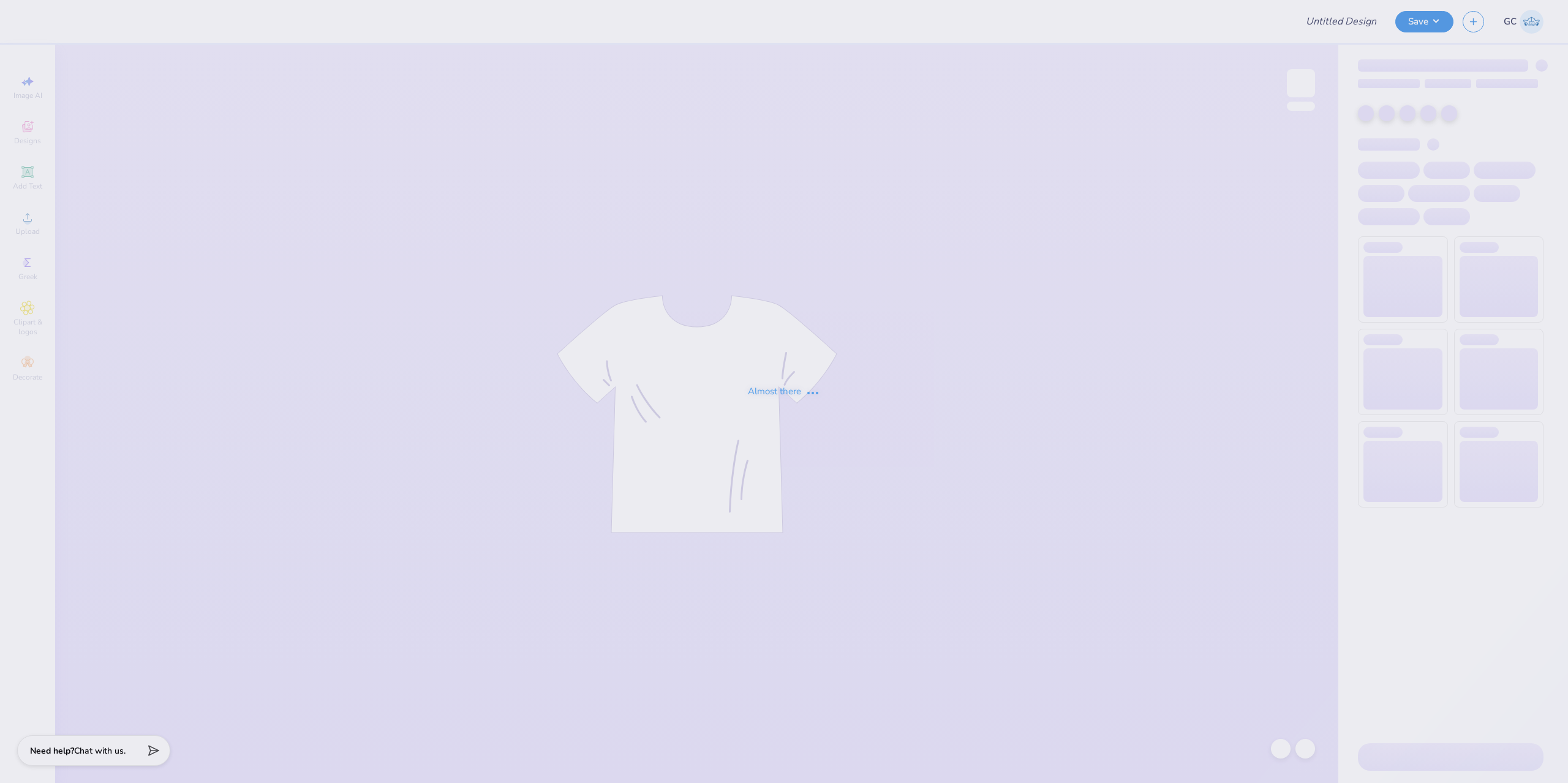
type input "SDT CRUSH HAT"
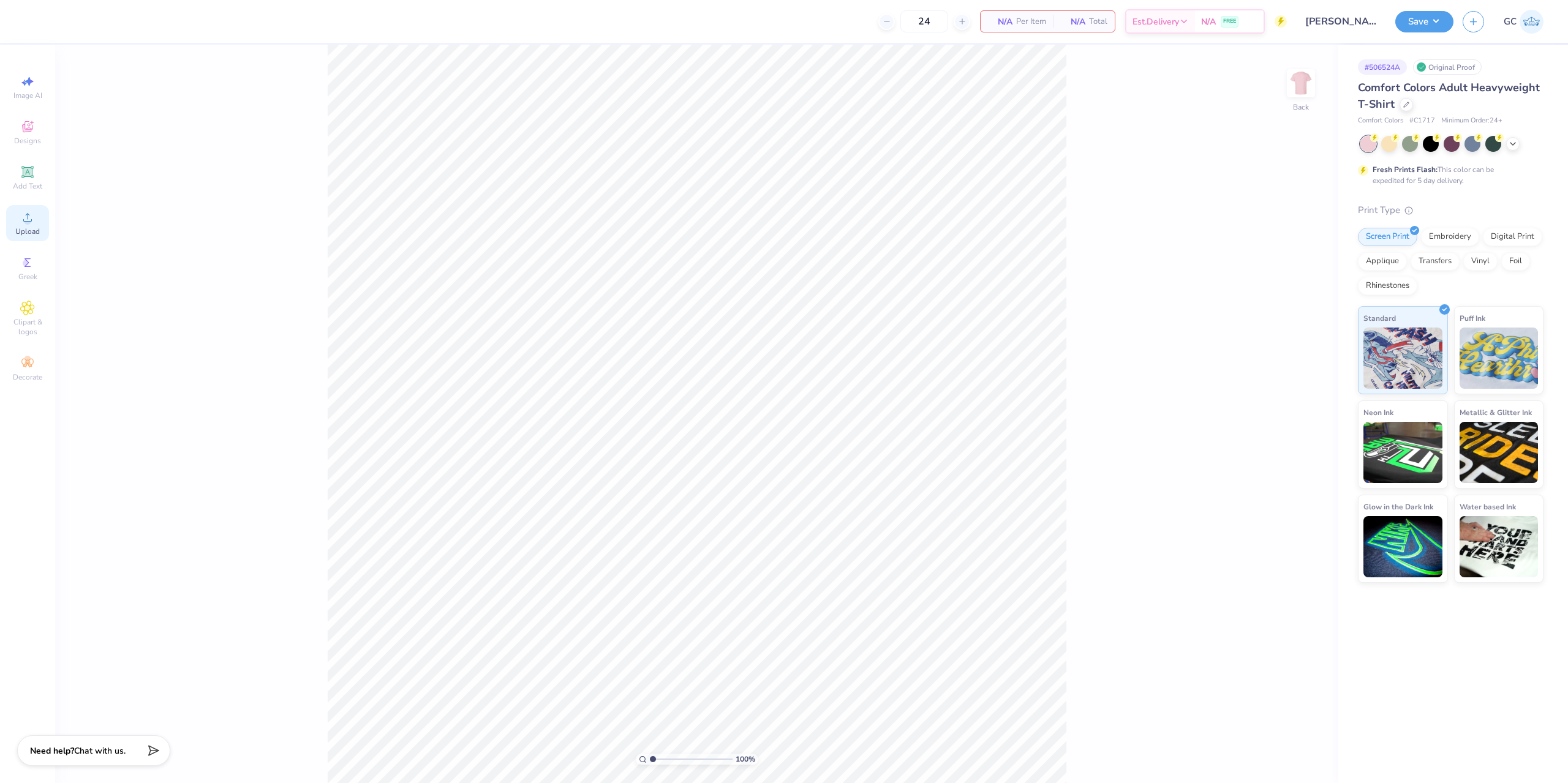
click at [22, 224] on icon at bounding box center [28, 217] width 15 height 15
drag, startPoint x: 1286, startPoint y: 358, endPoint x: 1298, endPoint y: 358, distance: 12.0
click at [1298, 358] on input "14.17" at bounding box center [1293, 357] width 44 height 17
type input "10"
type input "10.00"
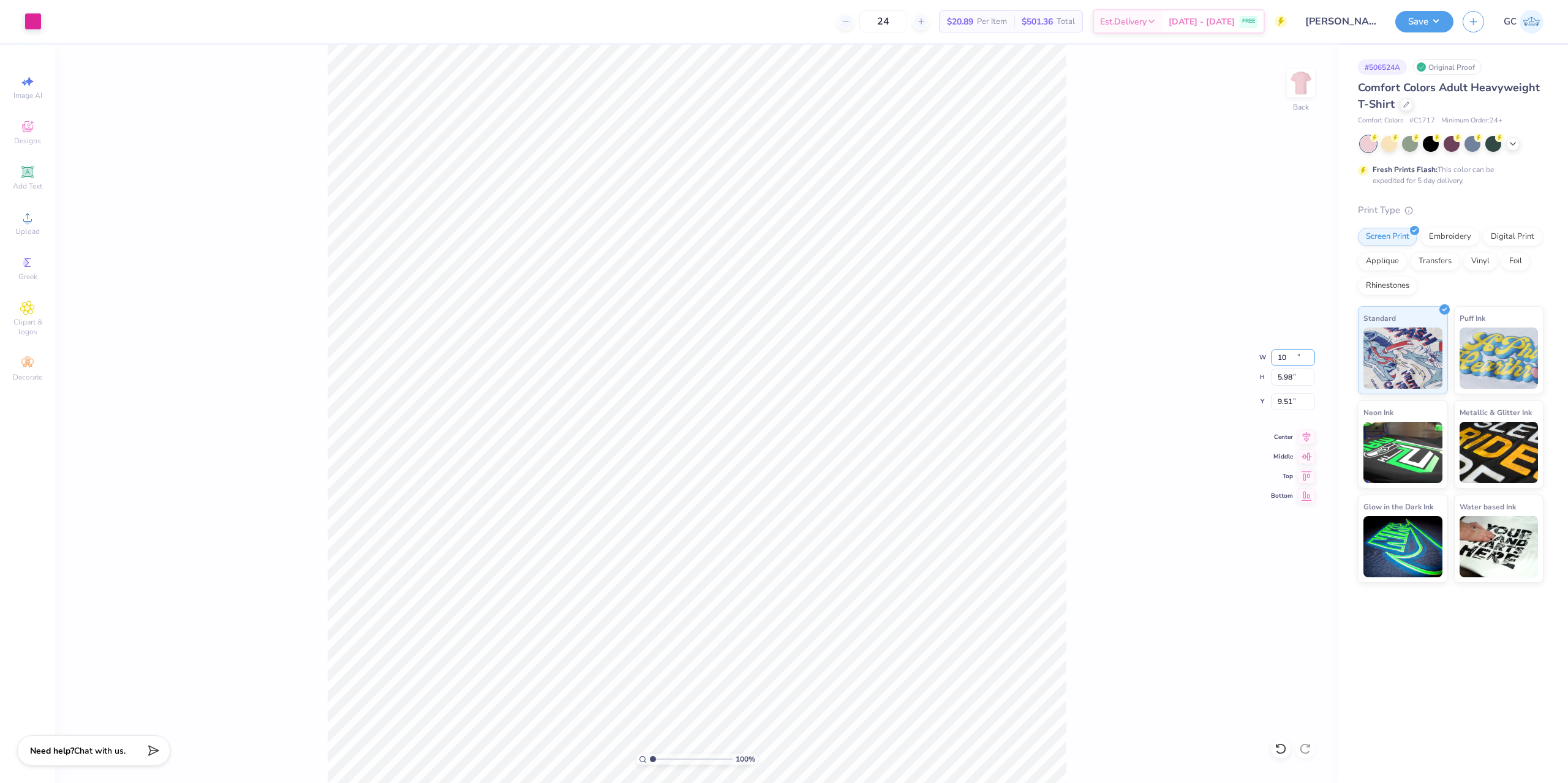
type input "5.98"
type input "3.00"
click at [1447, 12] on div "Save" at bounding box center [1424, 22] width 58 height 22
click at [1444, 18] on button "Save" at bounding box center [1424, 20] width 58 height 22
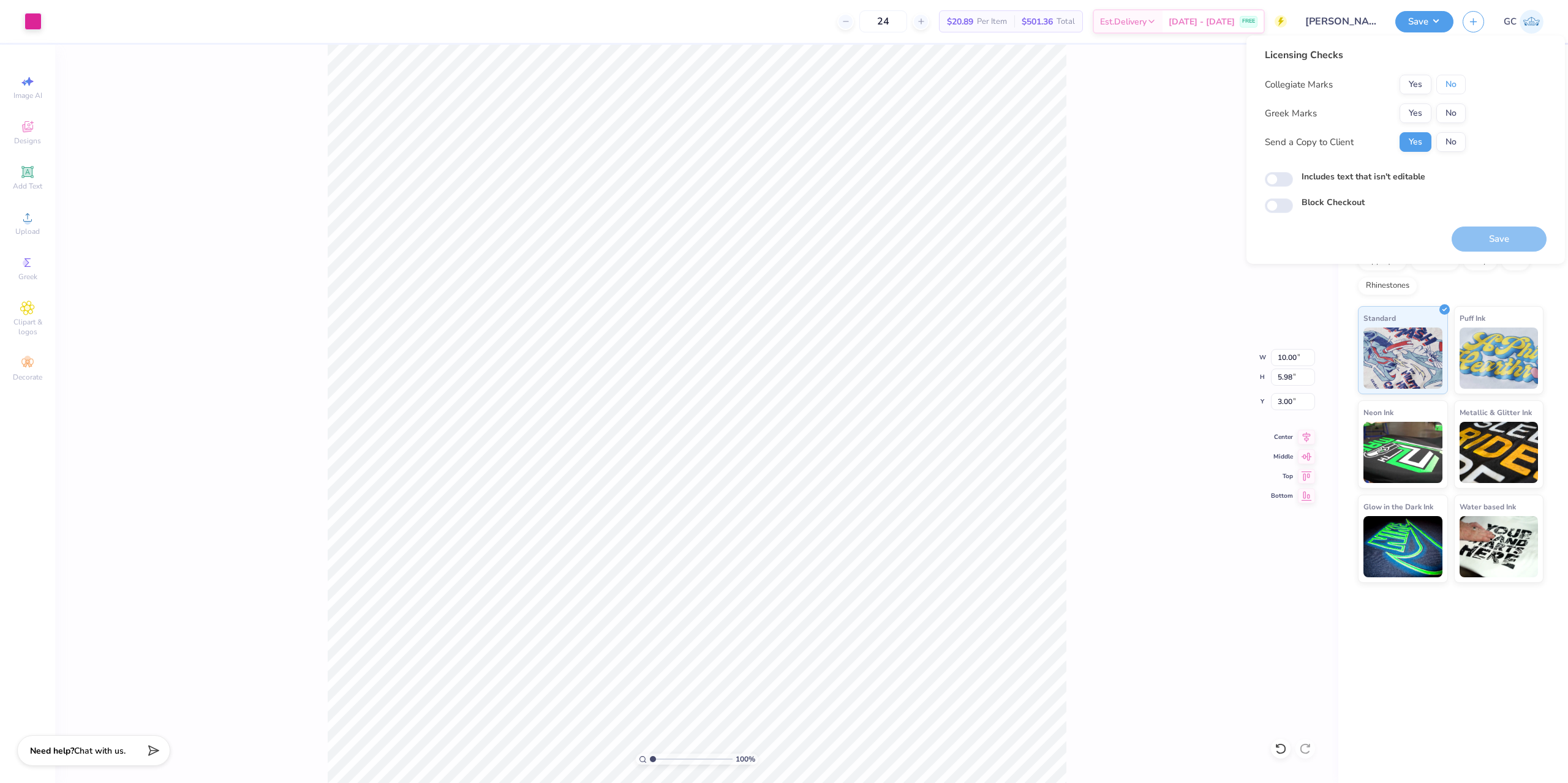
drag, startPoint x: 1454, startPoint y: 83, endPoint x: 1454, endPoint y: 102, distance: 19.0
click at [1454, 84] on button "No" at bounding box center [1451, 84] width 30 height 20
click at [1454, 108] on button "No" at bounding box center [1451, 113] width 30 height 20
click at [1517, 235] on button "Save" at bounding box center [1498, 239] width 95 height 25
